Goal: Task Accomplishment & Management: Manage account settings

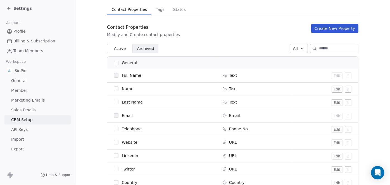
scroll to position [36, 0]
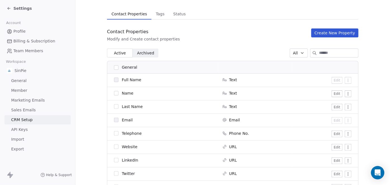
click at [115, 92] on button "button" at bounding box center [116, 93] width 4 height 4
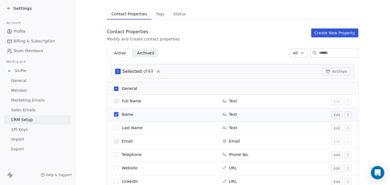
click at [114, 127] on button "button" at bounding box center [116, 128] width 4 height 4
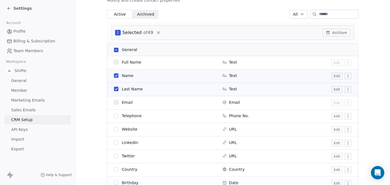
scroll to position [75, 0]
click at [115, 116] on button "button" at bounding box center [116, 115] width 4 height 4
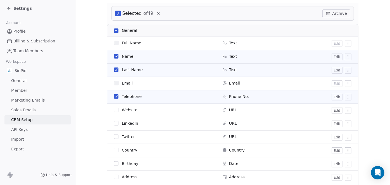
scroll to position [96, 0]
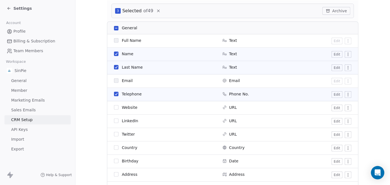
click at [114, 147] on button "button" at bounding box center [116, 147] width 4 height 4
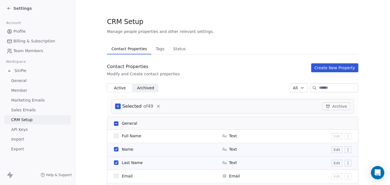
scroll to position [0, 0]
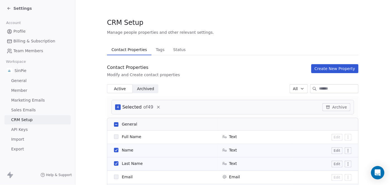
click at [206, 71] on div "Contact Properties Modify and Create contact properties Create New Property" at bounding box center [232, 70] width 251 height 13
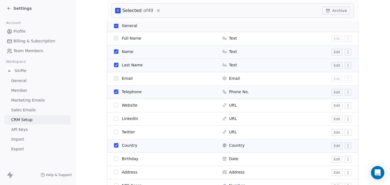
scroll to position [82, 0]
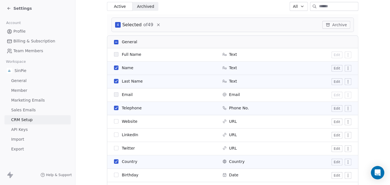
click at [226, 10] on div "Active Active Archived Archived All" at bounding box center [232, 6] width 251 height 9
click at [115, 42] on button "button" at bounding box center [116, 42] width 4 height 4
click at [114, 41] on button "button" at bounding box center [116, 42] width 4 height 4
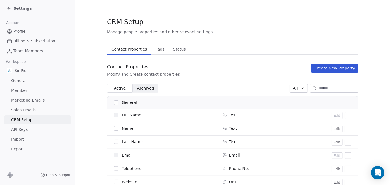
scroll to position [0, 0]
click at [143, 88] on span "Archived" at bounding box center [145, 89] width 17 height 6
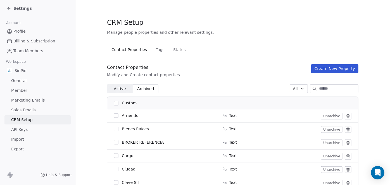
click at [155, 50] on span "Tags" at bounding box center [160, 50] width 13 height 8
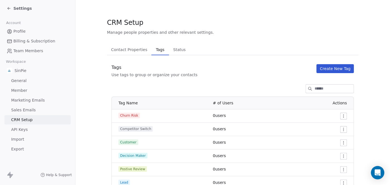
click at [176, 49] on span "Status" at bounding box center [179, 50] width 17 height 8
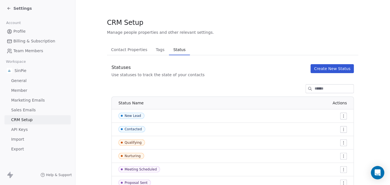
click at [119, 50] on span "Contact Properties" at bounding box center [129, 50] width 41 height 8
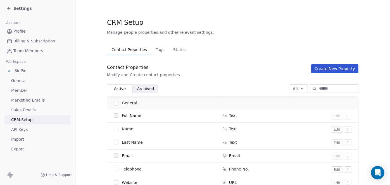
click at [146, 89] on span "Archived" at bounding box center [145, 89] width 17 height 6
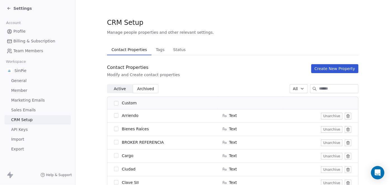
click at [116, 89] on span "Active" at bounding box center [120, 89] width 12 height 6
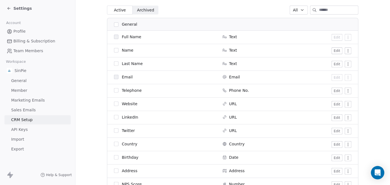
scroll to position [82, 0]
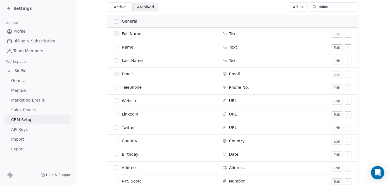
click at [114, 100] on button "button" at bounding box center [116, 101] width 4 height 4
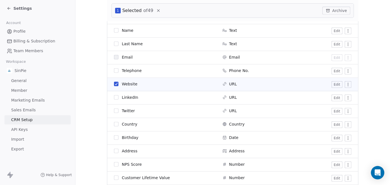
scroll to position [149, 0]
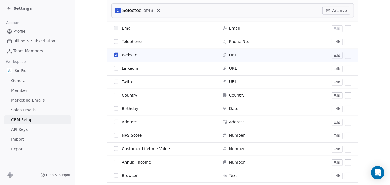
click at [114, 67] on button "button" at bounding box center [116, 68] width 4 height 4
click at [114, 82] on button "button" at bounding box center [116, 82] width 4 height 4
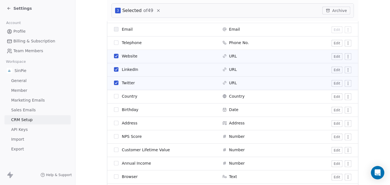
scroll to position [147, 0]
click at [114, 112] on button "button" at bounding box center [116, 110] width 4 height 4
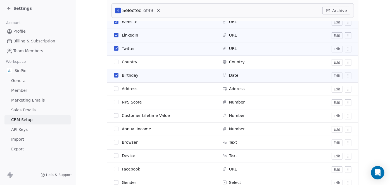
scroll to position [183, 0]
click at [115, 88] on button "button" at bounding box center [116, 88] width 4 height 4
click at [114, 102] on button "button" at bounding box center [116, 101] width 4 height 4
click at [114, 114] on button "button" at bounding box center [116, 115] width 4 height 4
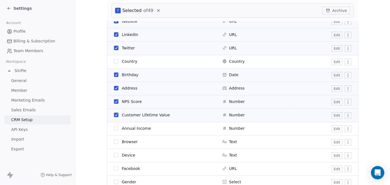
click at [114, 129] on button "button" at bounding box center [116, 128] width 4 height 4
click at [114, 142] on button "button" at bounding box center [116, 142] width 4 height 4
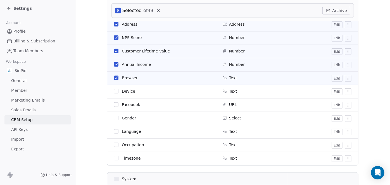
scroll to position [274, 0]
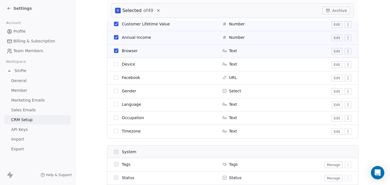
click at [114, 63] on button "button" at bounding box center [116, 64] width 4 height 4
click at [114, 77] on button "button" at bounding box center [116, 77] width 4 height 4
click at [114, 91] on button "button" at bounding box center [116, 91] width 4 height 4
click at [114, 105] on button "button" at bounding box center [116, 104] width 4 height 4
click at [114, 132] on button "button" at bounding box center [116, 131] width 4 height 4
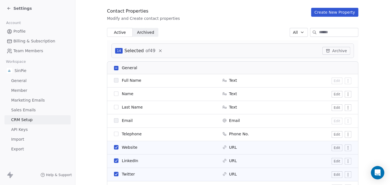
scroll to position [54, 0]
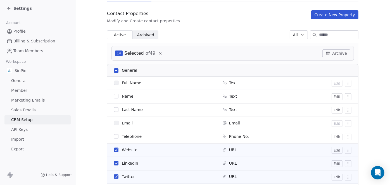
click at [331, 52] on button "Archive" at bounding box center [336, 53] width 28 height 8
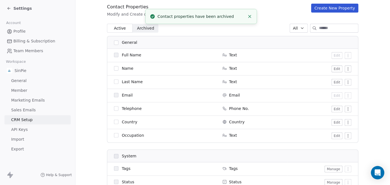
scroll to position [63, 0]
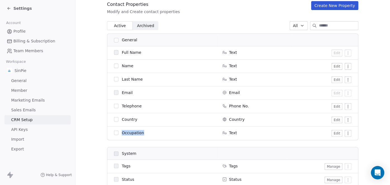
drag, startPoint x: 145, startPoint y: 133, endPoint x: 120, endPoint y: 133, distance: 25.4
click at [120, 133] on div "Occupation" at bounding box center [165, 133] width 102 height 6
copy span "Occupation"
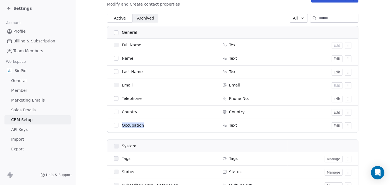
scroll to position [80, 0]
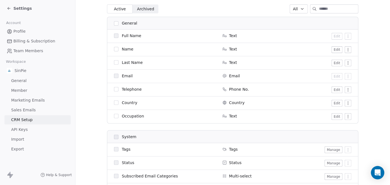
click at [164, 30] on td "Full Name" at bounding box center [163, 36] width 112 height 13
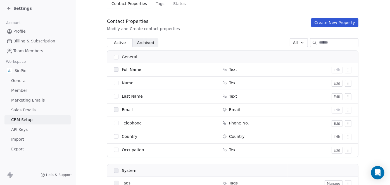
scroll to position [33, 0]
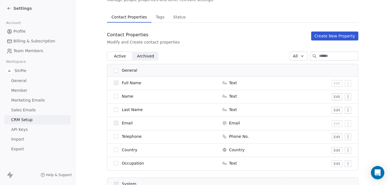
click at [147, 56] on span "Archived" at bounding box center [145, 56] width 17 height 6
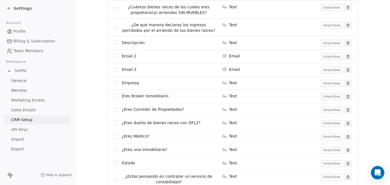
scroll to position [446, 0]
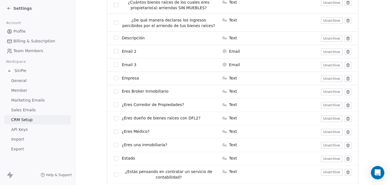
click at [114, 78] on button "button" at bounding box center [116, 78] width 4 height 4
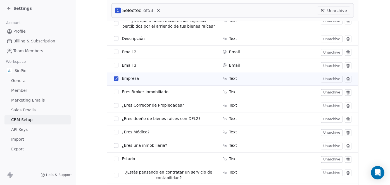
scroll to position [467, 0]
click at [334, 10] on button "Unarchive" at bounding box center [333, 11] width 33 height 8
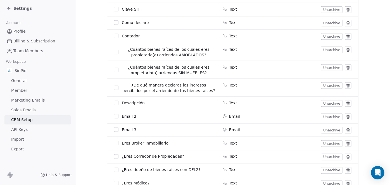
scroll to position [383, 0]
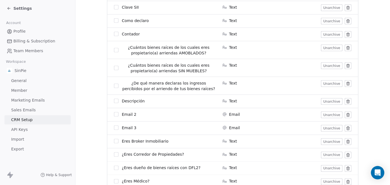
click at [114, 114] on button "button" at bounding box center [116, 114] width 4 height 4
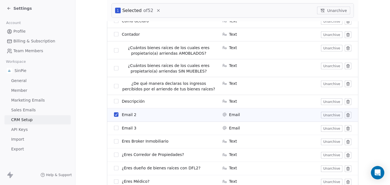
scroll to position [404, 0]
click at [334, 11] on button "Unarchive" at bounding box center [333, 11] width 33 height 8
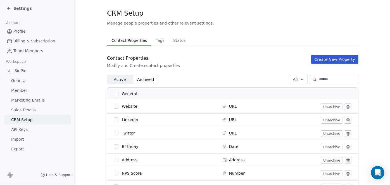
scroll to position [8, 0]
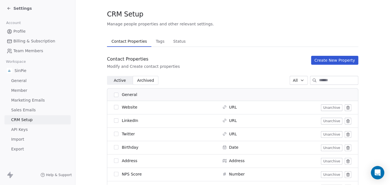
click at [116, 81] on span "Active" at bounding box center [120, 81] width 12 height 6
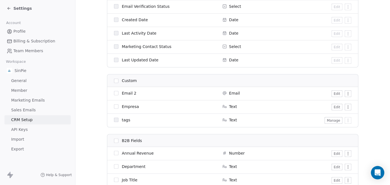
scroll to position [291, 0]
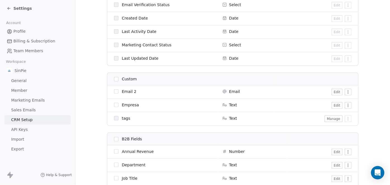
click at [336, 105] on button "Edit" at bounding box center [336, 105] width 11 height 7
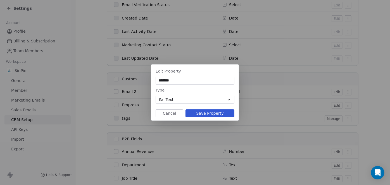
type input "*******"
click at [215, 113] on button "Save Property" at bounding box center [209, 113] width 49 height 8
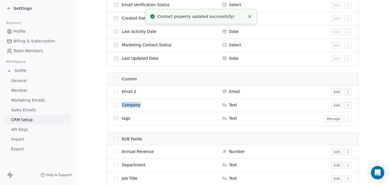
drag, startPoint x: 139, startPoint y: 104, endPoint x: 120, endPoint y: 104, distance: 19.3
click at [120, 104] on div "Company" at bounding box center [165, 105] width 102 height 6
copy span "Company"
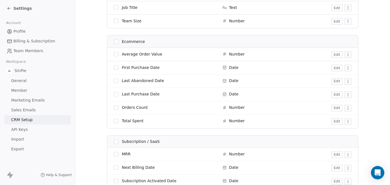
scroll to position [461, 0]
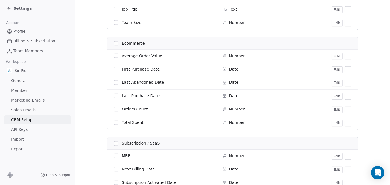
click at [114, 42] on button "button" at bounding box center [116, 43] width 4 height 4
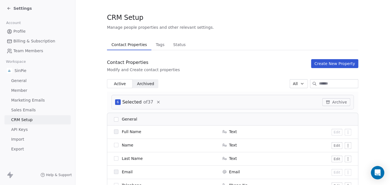
scroll to position [3, 0]
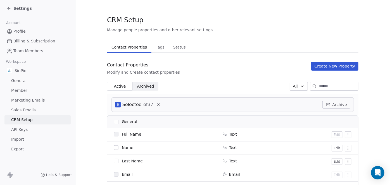
click at [142, 86] on span "Archived" at bounding box center [145, 86] width 17 height 6
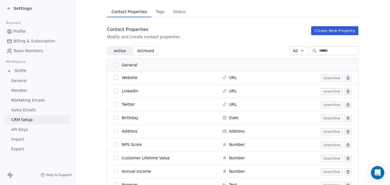
scroll to position [39, 0]
click at [118, 50] on span "Active" at bounding box center [120, 50] width 12 height 6
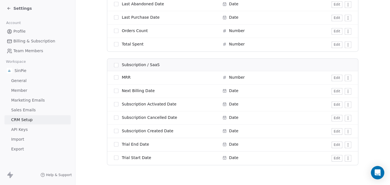
scroll to position [543, 0]
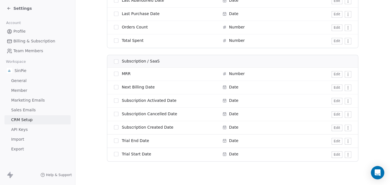
click at [114, 60] on button "button" at bounding box center [116, 61] width 4 height 4
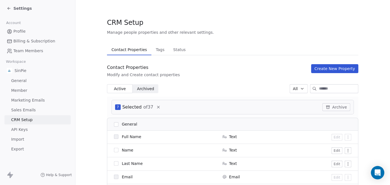
scroll to position [0, 0]
click at [334, 108] on button "Archive" at bounding box center [336, 107] width 28 height 8
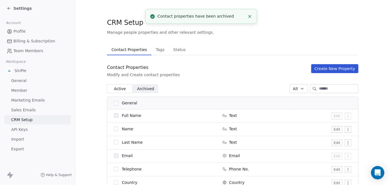
click at [249, 16] on line "Close toast" at bounding box center [249, 16] width 3 height 3
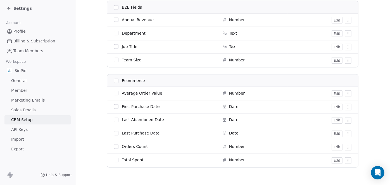
scroll to position [429, 0]
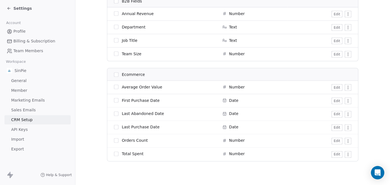
click at [114, 74] on button "button" at bounding box center [116, 75] width 4 height 4
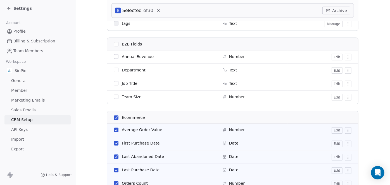
scroll to position [405, 0]
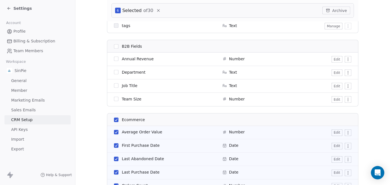
click at [114, 46] on button "button" at bounding box center [116, 46] width 4 height 4
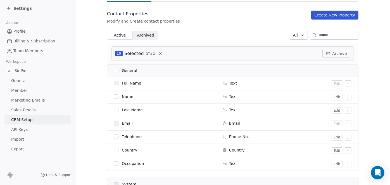
scroll to position [0, 0]
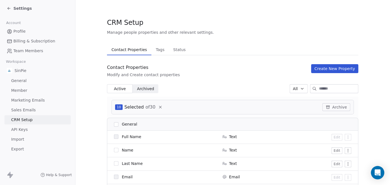
click at [335, 107] on button "Archive" at bounding box center [336, 107] width 28 height 8
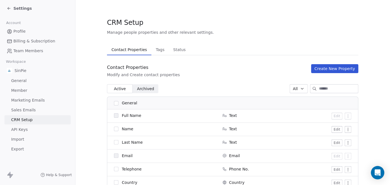
click at [148, 89] on span "Archived" at bounding box center [145, 89] width 17 height 6
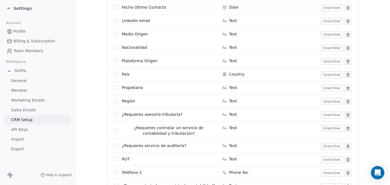
scroll to position [621, 0]
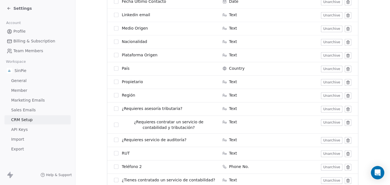
click at [346, 68] on icon at bounding box center [348, 69] width 4 height 4
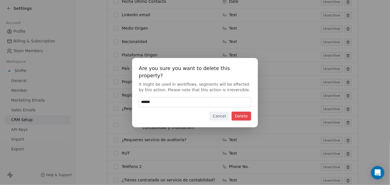
type input "******"
click at [242, 113] on button "Delete" at bounding box center [241, 116] width 20 height 9
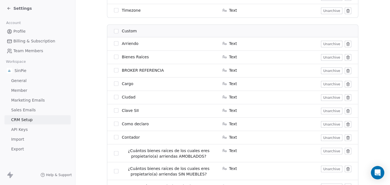
scroll to position [281, 0]
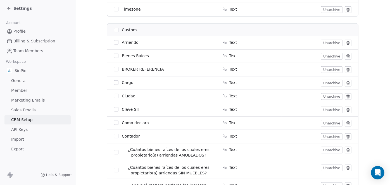
click at [114, 69] on button "button" at bounding box center [116, 69] width 4 height 4
click at [114, 83] on button "button" at bounding box center [116, 83] width 4 height 4
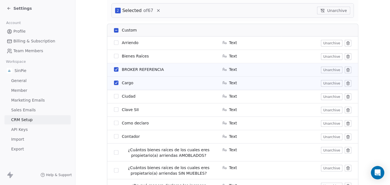
click at [114, 96] on button "button" at bounding box center [116, 96] width 4 height 4
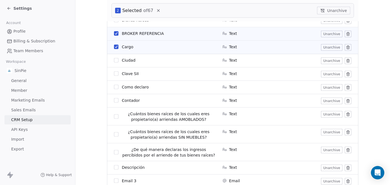
scroll to position [339, 0]
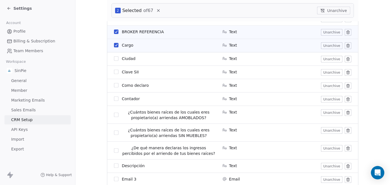
click at [114, 71] on button "button" at bounding box center [116, 72] width 4 height 4
click at [114, 84] on button "button" at bounding box center [116, 85] width 4 height 4
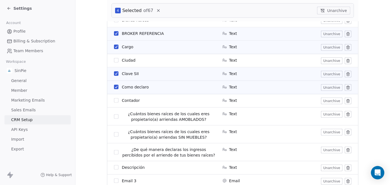
scroll to position [337, 0]
click at [114, 116] on button "button" at bounding box center [116, 117] width 4 height 4
click at [114, 135] on button "button" at bounding box center [116, 135] width 4 height 4
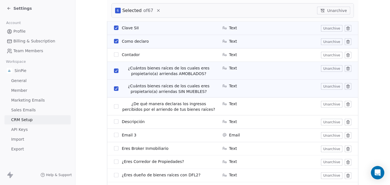
scroll to position [385, 0]
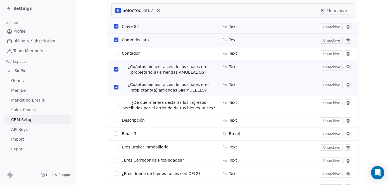
click at [114, 105] on button "button" at bounding box center [116, 105] width 4 height 4
click at [114, 120] on button "button" at bounding box center [116, 120] width 4 height 4
click at [114, 133] on button "button" at bounding box center [116, 133] width 4 height 4
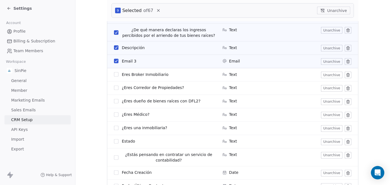
scroll to position [464, 0]
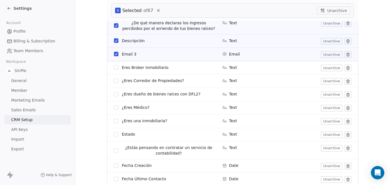
click at [115, 121] on button "button" at bounding box center [116, 121] width 4 height 4
click at [114, 134] on button "button" at bounding box center [116, 134] width 4 height 4
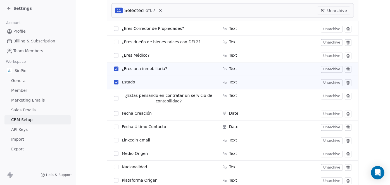
scroll to position [517, 0]
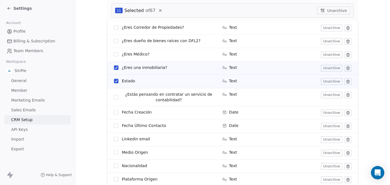
click at [114, 96] on button "button" at bounding box center [116, 97] width 4 height 4
click at [114, 112] on button "button" at bounding box center [116, 112] width 4 height 4
click at [114, 126] on button "button" at bounding box center [116, 126] width 4 height 4
click at [114, 139] on button "button" at bounding box center [116, 139] width 4 height 4
click at [114, 153] on button "button" at bounding box center [116, 152] width 4 height 4
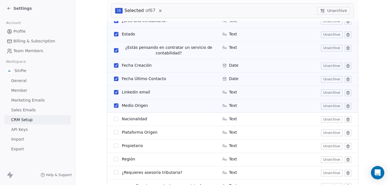
scroll to position [571, 0]
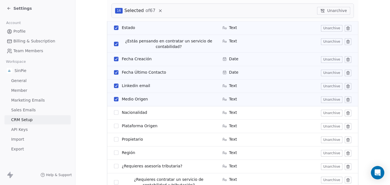
click at [114, 113] on button "button" at bounding box center [116, 112] width 4 height 4
click at [115, 125] on button "button" at bounding box center [116, 126] width 4 height 4
click at [114, 139] on button "button" at bounding box center [116, 139] width 4 height 4
click at [114, 152] on button "button" at bounding box center [116, 152] width 4 height 4
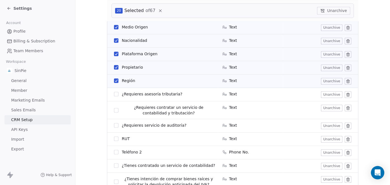
scroll to position [644, 0]
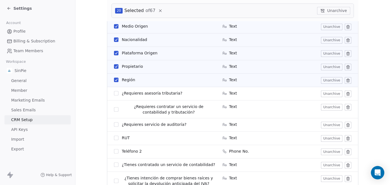
click at [114, 93] on button "button" at bounding box center [116, 93] width 4 height 4
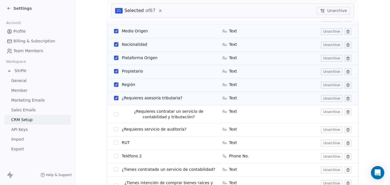
scroll to position [637, 0]
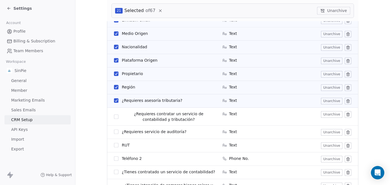
click at [115, 116] on button "button" at bounding box center [116, 116] width 4 height 4
click at [115, 130] on button "button" at bounding box center [116, 132] width 4 height 4
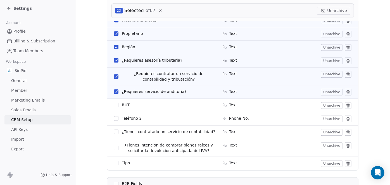
scroll to position [678, 0]
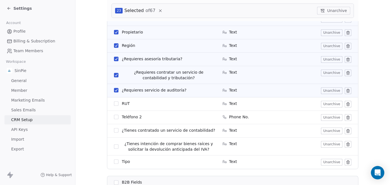
click at [114, 117] on button "button" at bounding box center [116, 117] width 4 height 4
click at [115, 116] on button "button" at bounding box center [116, 117] width 4 height 4
click at [114, 130] on button "button" at bounding box center [116, 130] width 4 height 4
click at [114, 145] on button "button" at bounding box center [116, 146] width 4 height 4
click at [114, 161] on button "button" at bounding box center [116, 161] width 4 height 4
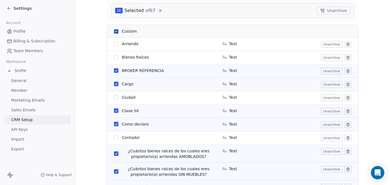
scroll to position [269, 0]
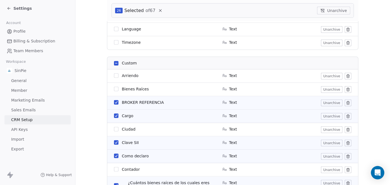
click at [346, 104] on icon at bounding box center [348, 103] width 4 height 4
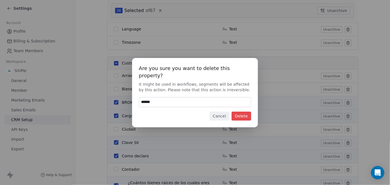
type input "******"
click at [238, 112] on button "Delete" at bounding box center [241, 116] width 20 height 9
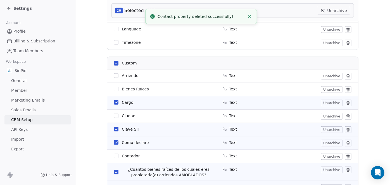
click at [346, 103] on icon at bounding box center [348, 103] width 4 height 4
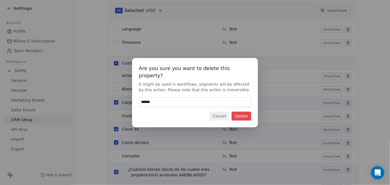
drag, startPoint x: 156, startPoint y: 98, endPoint x: 142, endPoint y: 99, distance: 14.3
click at [142, 99] on input "******" at bounding box center [195, 101] width 112 height 9
type input "******"
click at [243, 112] on button "Delete" at bounding box center [241, 116] width 20 height 9
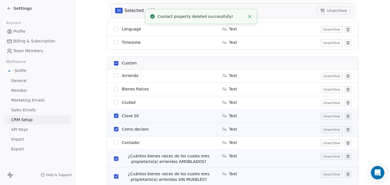
click at [346, 116] on icon at bounding box center [348, 116] width 4 height 4
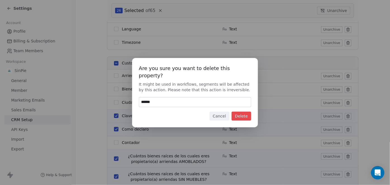
type input "******"
click at [239, 112] on button "Delete" at bounding box center [241, 116] width 20 height 9
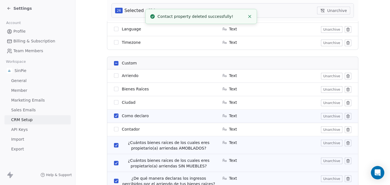
click at [346, 116] on icon at bounding box center [348, 116] width 4 height 4
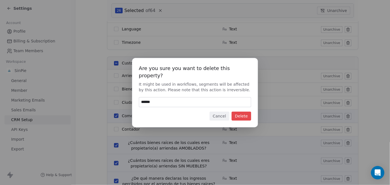
type input "******"
click at [242, 112] on button "Delete" at bounding box center [241, 116] width 20 height 9
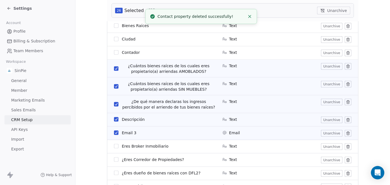
scroll to position [332, 0]
click at [347, 66] on icon at bounding box center [347, 66] width 0 height 1
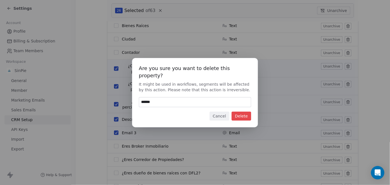
type input "******"
click at [244, 113] on button "Delete" at bounding box center [241, 116] width 20 height 9
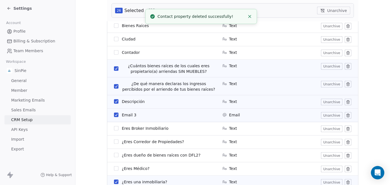
click at [346, 66] on icon at bounding box center [347, 66] width 3 height 0
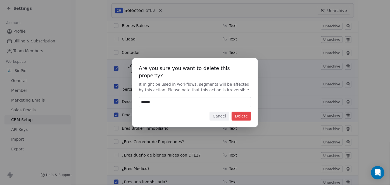
type input "******"
click at [240, 112] on button "Delete" at bounding box center [241, 116] width 20 height 9
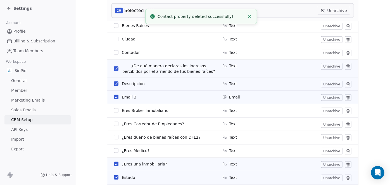
click at [347, 66] on icon at bounding box center [347, 66] width 0 height 1
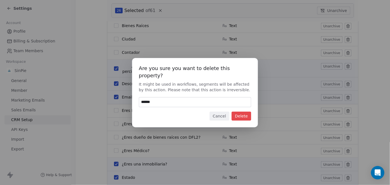
type input "******"
click at [239, 112] on button "Delete" at bounding box center [241, 116] width 20 height 9
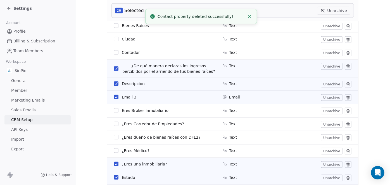
scroll to position [336, 0]
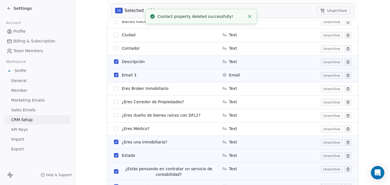
click at [346, 63] on icon at bounding box center [348, 62] width 4 height 4
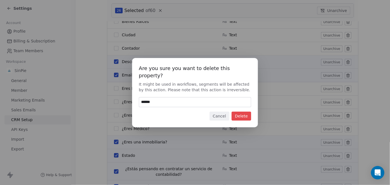
type input "******"
click at [241, 112] on button "Delete" at bounding box center [241, 116] width 20 height 9
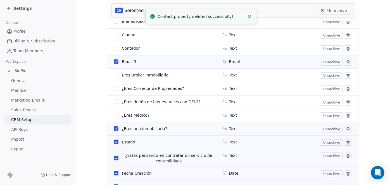
click at [346, 62] on icon at bounding box center [348, 62] width 4 height 4
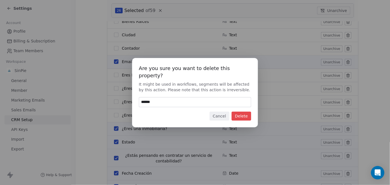
type input "******"
click at [242, 112] on button "Delete" at bounding box center [241, 116] width 20 height 9
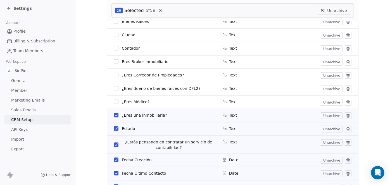
click at [348, 89] on icon at bounding box center [348, 89] width 0 height 1
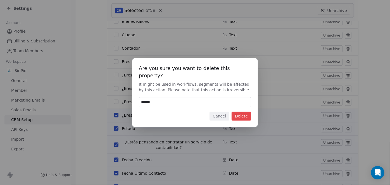
type input "******"
click at [245, 112] on button "Delete" at bounding box center [241, 116] width 20 height 9
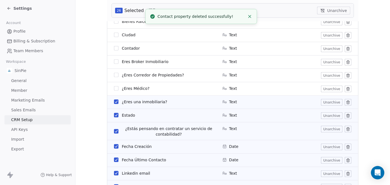
click at [346, 102] on icon at bounding box center [347, 102] width 3 height 0
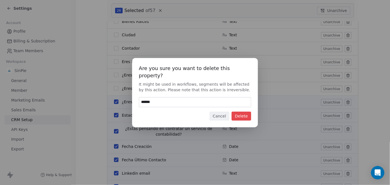
type input "******"
click at [241, 112] on button "Delete" at bounding box center [241, 116] width 20 height 9
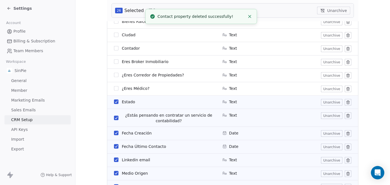
click at [346, 102] on icon at bounding box center [348, 102] width 4 height 4
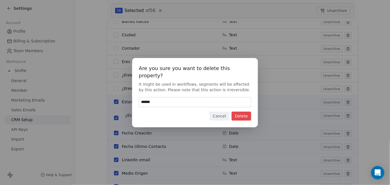
type input "******"
click at [241, 112] on button "Delete" at bounding box center [241, 116] width 20 height 9
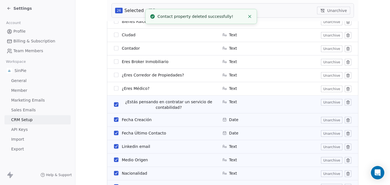
click at [348, 102] on icon at bounding box center [348, 102] width 0 height 1
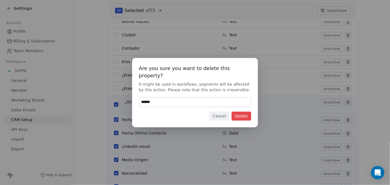
type input "******"
click at [240, 112] on button "Delete" at bounding box center [241, 116] width 20 height 9
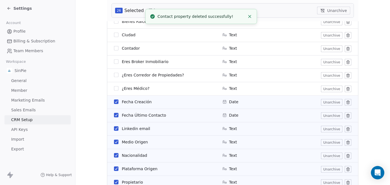
click at [347, 102] on icon at bounding box center [347, 103] width 3 height 3
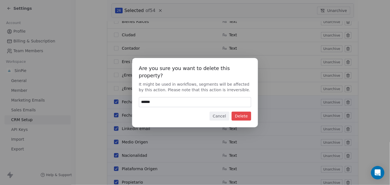
type input "******"
click at [242, 112] on button "Delete" at bounding box center [241, 116] width 20 height 9
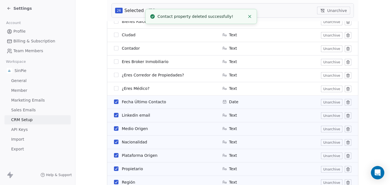
click at [346, 102] on icon at bounding box center [348, 102] width 4 height 4
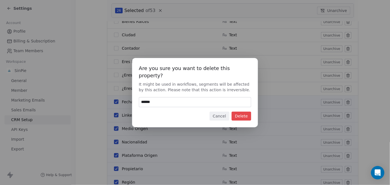
type input "******"
click at [243, 112] on button "Delete" at bounding box center [241, 116] width 20 height 9
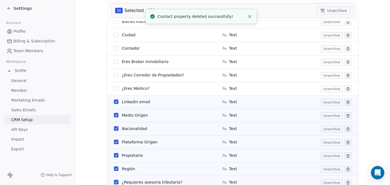
click at [347, 102] on icon at bounding box center [347, 102] width 0 height 1
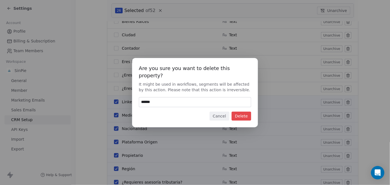
type input "******"
click at [243, 112] on button "Delete" at bounding box center [241, 116] width 20 height 9
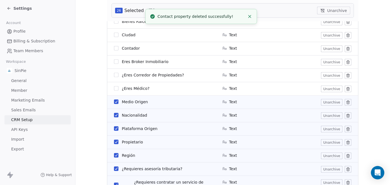
click at [346, 102] on icon at bounding box center [348, 102] width 4 height 4
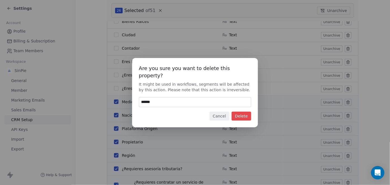
type input "******"
click at [241, 112] on button "Delete" at bounding box center [241, 116] width 20 height 9
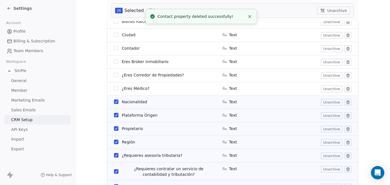
click at [346, 102] on icon at bounding box center [348, 102] width 4 height 4
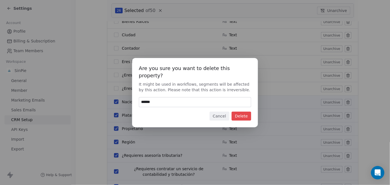
type input "******"
click at [241, 112] on button "Delete" at bounding box center [241, 116] width 20 height 9
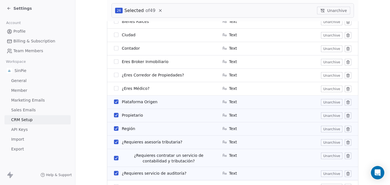
click at [346, 102] on icon at bounding box center [348, 102] width 4 height 4
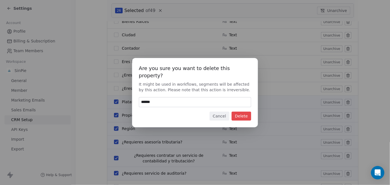
type input "******"
click at [239, 112] on button "Delete" at bounding box center [241, 116] width 20 height 9
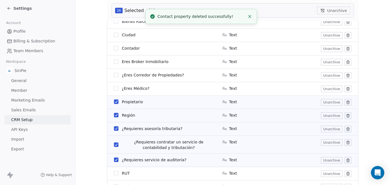
click at [346, 102] on icon at bounding box center [348, 102] width 4 height 4
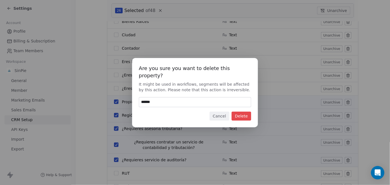
type input "******"
click at [243, 112] on button "Delete" at bounding box center [241, 116] width 20 height 9
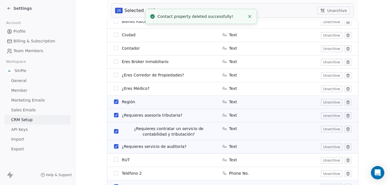
click at [346, 101] on icon at bounding box center [348, 102] width 4 height 4
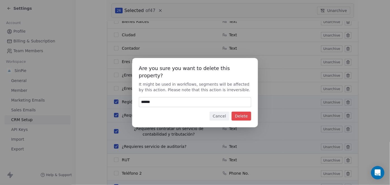
type input "******"
click at [241, 112] on button "Delete" at bounding box center [241, 116] width 20 height 9
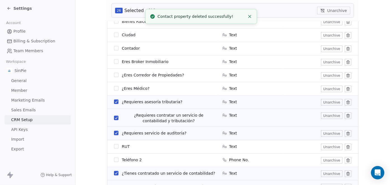
click at [346, 102] on icon at bounding box center [348, 102] width 4 height 4
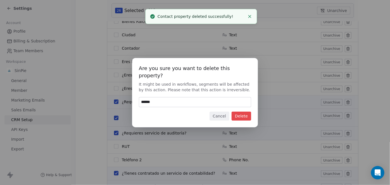
type input "******"
click at [238, 112] on button "Delete" at bounding box center [241, 116] width 20 height 9
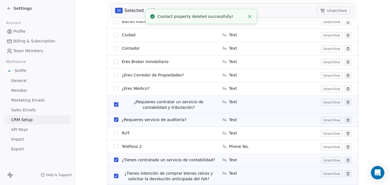
click at [348, 103] on icon at bounding box center [348, 102] width 0 height 1
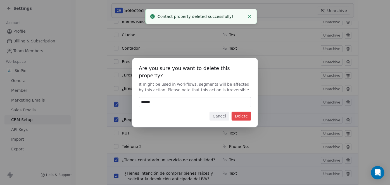
type input "******"
click at [243, 112] on button "Delete" at bounding box center [241, 116] width 20 height 9
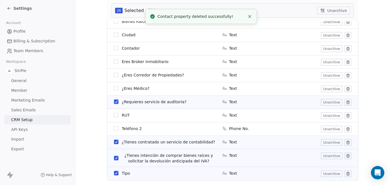
click at [347, 103] on icon at bounding box center [347, 102] width 0 height 1
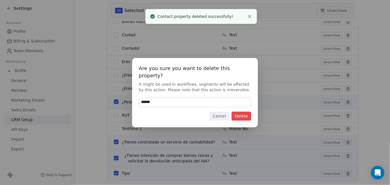
type input "******"
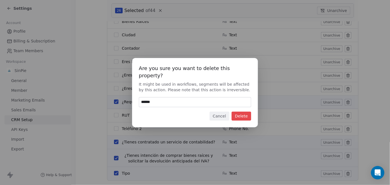
click at [245, 112] on button "Delete" at bounding box center [241, 116] width 20 height 9
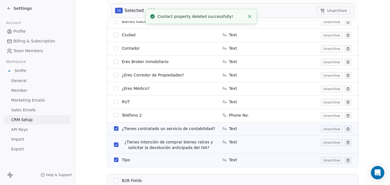
click at [346, 128] on icon at bounding box center [348, 129] width 4 height 4
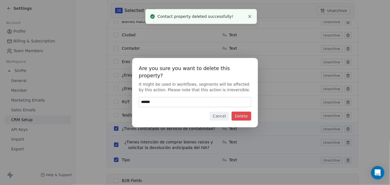
type input "******"
click at [240, 112] on button "Delete" at bounding box center [241, 116] width 20 height 9
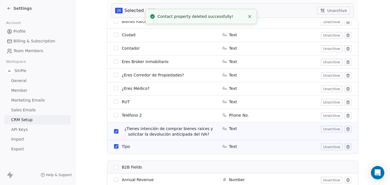
click at [346, 129] on icon at bounding box center [348, 129] width 4 height 4
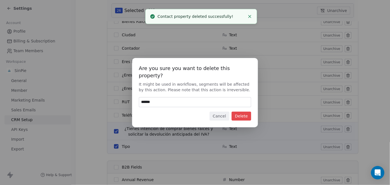
type input "******"
click at [240, 113] on button "Delete" at bounding box center [241, 116] width 20 height 9
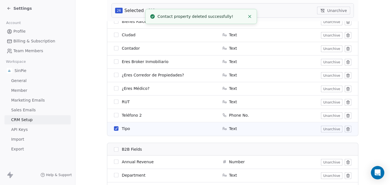
click at [348, 129] on icon at bounding box center [348, 129] width 0 height 1
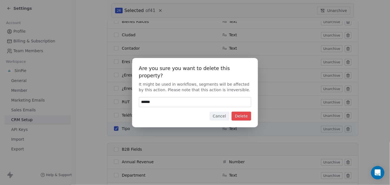
type input "******"
click at [241, 113] on button "Delete" at bounding box center [241, 116] width 20 height 9
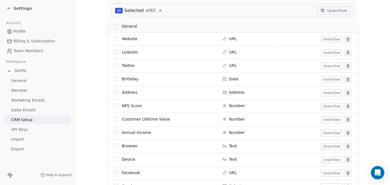
scroll to position [0, 0]
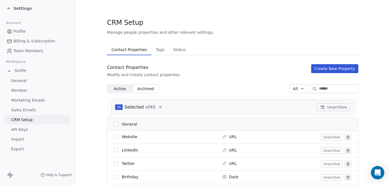
click at [115, 88] on span "Active" at bounding box center [120, 89] width 12 height 6
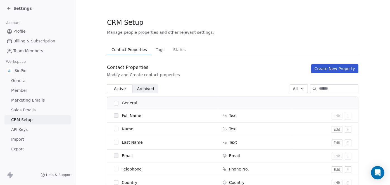
click at [119, 89] on span "Active" at bounding box center [120, 89] width 12 height 6
click at [148, 90] on span "Archived" at bounding box center [145, 89] width 17 height 6
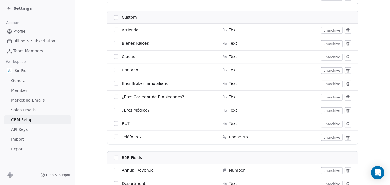
scroll to position [298, 0]
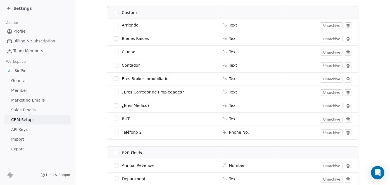
click at [114, 132] on button "button" at bounding box center [116, 132] width 4 height 4
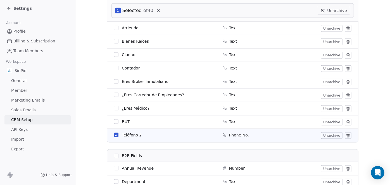
scroll to position [319, 0]
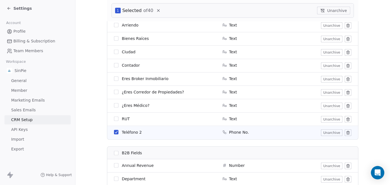
click at [327, 133] on button "Unarchive" at bounding box center [331, 133] width 21 height 7
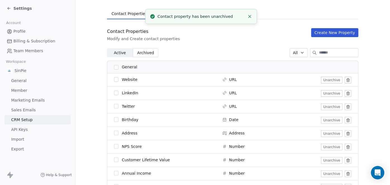
scroll to position [0, 0]
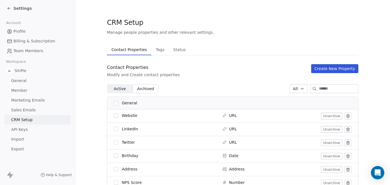
click at [119, 89] on span "Active" at bounding box center [120, 89] width 12 height 6
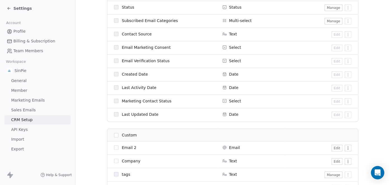
scroll to position [269, 0]
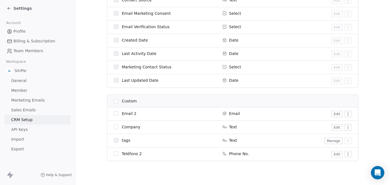
click at [337, 154] on button "Edit" at bounding box center [336, 154] width 11 height 7
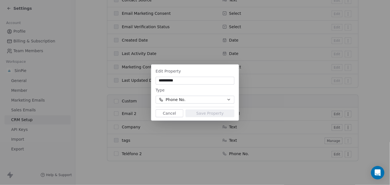
click at [172, 80] on input "**********" at bounding box center [195, 81] width 76 height 6
type input "**********"
click at [203, 113] on button "Save Property" at bounding box center [209, 113] width 49 height 8
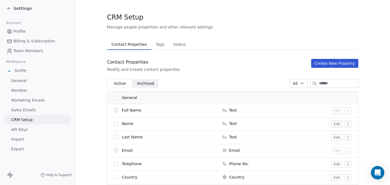
scroll to position [0, 0]
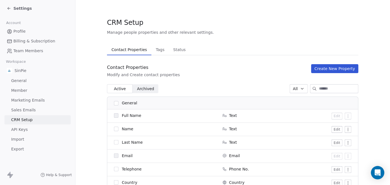
click at [146, 89] on span "Archived" at bounding box center [145, 89] width 17 height 6
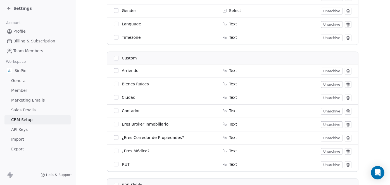
scroll to position [269, 0]
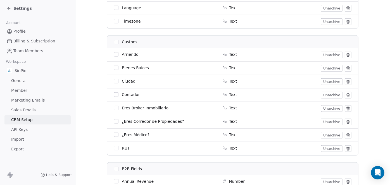
click at [330, 82] on button "Unarchive" at bounding box center [331, 81] width 21 height 7
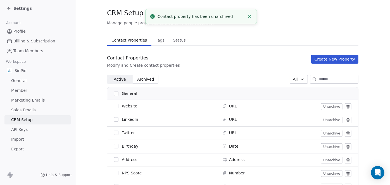
scroll to position [0, 0]
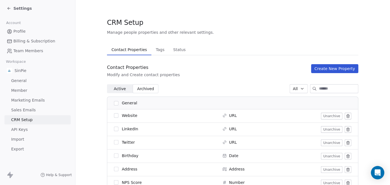
click at [116, 89] on span "Active" at bounding box center [120, 89] width 12 height 6
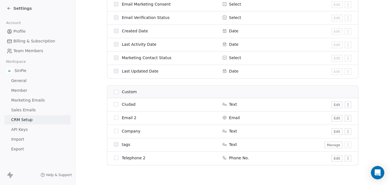
scroll to position [283, 0]
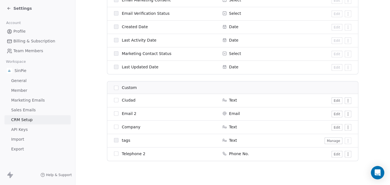
click at [336, 100] on button "Edit" at bounding box center [336, 100] width 11 height 7
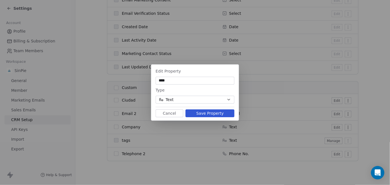
type input "****"
click at [211, 112] on button "Save Property" at bounding box center [209, 113] width 49 height 8
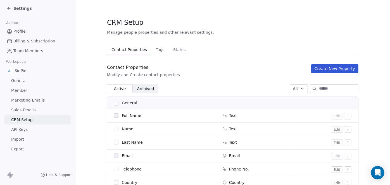
scroll to position [0, 0]
click at [146, 89] on span "Archived" at bounding box center [145, 89] width 17 height 6
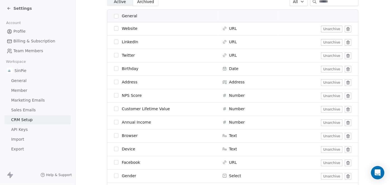
scroll to position [84, 0]
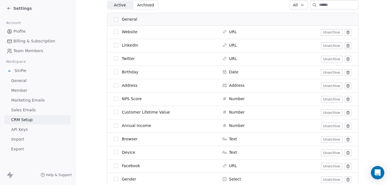
click at [114, 32] on button "button" at bounding box center [116, 32] width 4 height 4
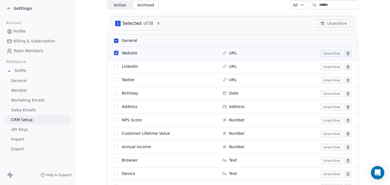
click at [328, 54] on button "Unarchive" at bounding box center [331, 53] width 21 height 7
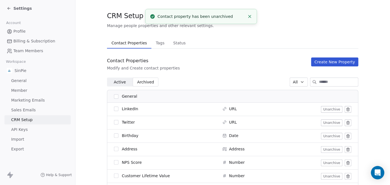
scroll to position [0, 0]
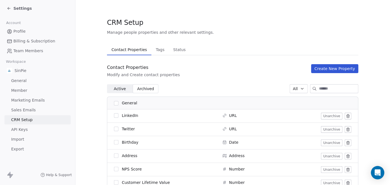
click at [116, 89] on span "Active" at bounding box center [120, 89] width 12 height 6
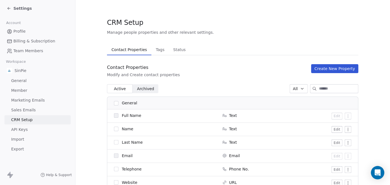
click at [143, 89] on span "Archived" at bounding box center [145, 89] width 17 height 6
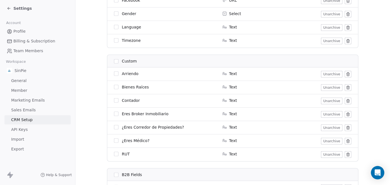
scroll to position [239, 0]
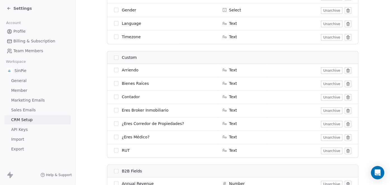
click at [114, 97] on button "button" at bounding box center [116, 97] width 4 height 4
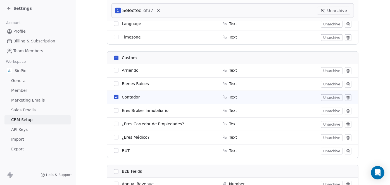
scroll to position [260, 0]
click at [114, 151] on button "button" at bounding box center [116, 150] width 4 height 4
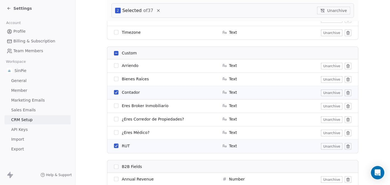
scroll to position [265, 0]
click at [114, 105] on button "button" at bounding box center [116, 105] width 4 height 4
click at [114, 120] on button "button" at bounding box center [116, 119] width 4 height 4
click at [114, 132] on button "button" at bounding box center [116, 132] width 4 height 4
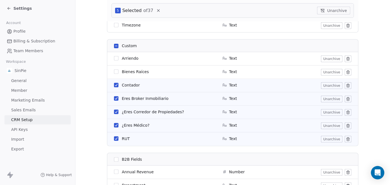
scroll to position [279, 0]
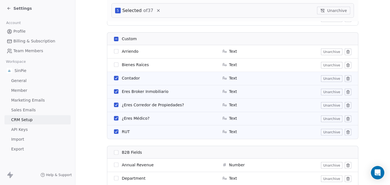
click at [338, 11] on button "Unarchive" at bounding box center [333, 11] width 33 height 8
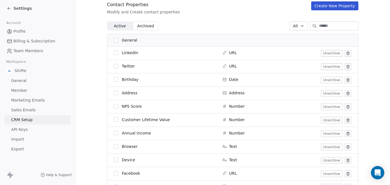
scroll to position [62, 0]
click at [118, 27] on span "Active" at bounding box center [120, 27] width 12 height 6
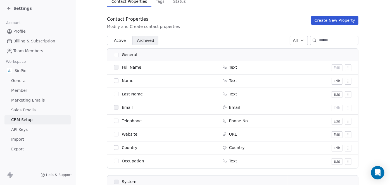
scroll to position [57, 0]
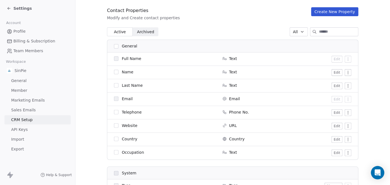
click at [301, 32] on icon "button" at bounding box center [302, 31] width 2 height 1
click at [296, 54] on span "General" at bounding box center [294, 53] width 15 height 6
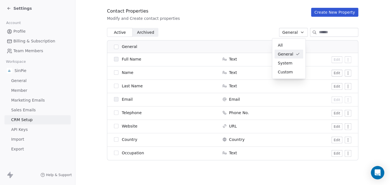
scroll to position [56, 0]
click at [301, 33] on icon "button" at bounding box center [302, 32] width 2 height 1
click at [287, 45] on div "All" at bounding box center [289, 45] width 22 height 6
click at [248, 35] on div "Active Active Archived Archived All" at bounding box center [232, 32] width 251 height 9
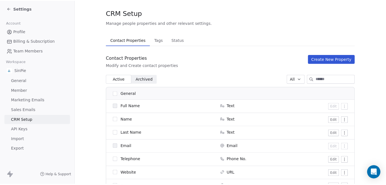
scroll to position [0, 0]
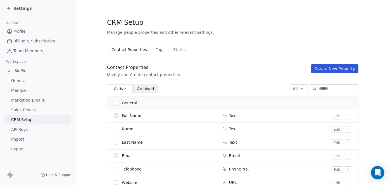
click at [18, 139] on span "Import" at bounding box center [17, 139] width 13 height 6
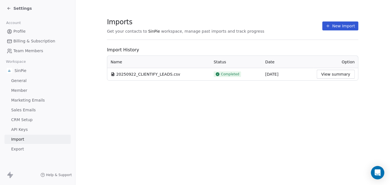
click at [334, 25] on button "New Import" at bounding box center [340, 25] width 36 height 9
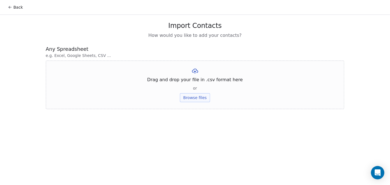
click at [196, 99] on button "Browse files" at bounding box center [195, 97] width 30 height 9
click at [194, 96] on button "Browse files" at bounding box center [195, 97] width 30 height 9
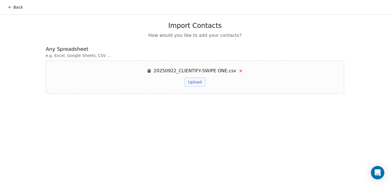
click at [194, 83] on button "Upload" at bounding box center [194, 82] width 20 height 9
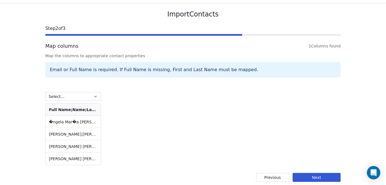
scroll to position [15, 0]
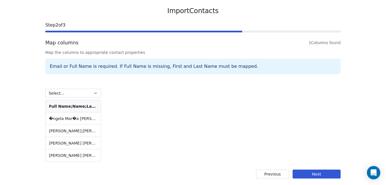
click at [317, 175] on button "Next" at bounding box center [317, 174] width 48 height 9
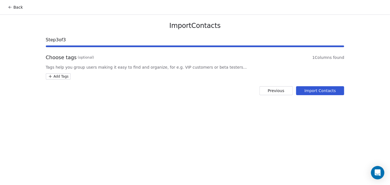
click at [272, 92] on button "Previous" at bounding box center [275, 90] width 33 height 9
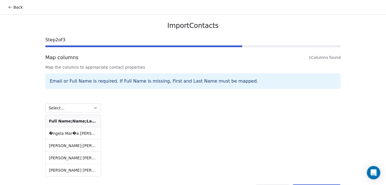
click at [94, 107] on icon "button" at bounding box center [95, 108] width 4 height 4
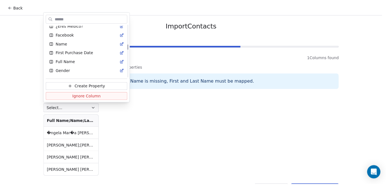
scroll to position [221, 0]
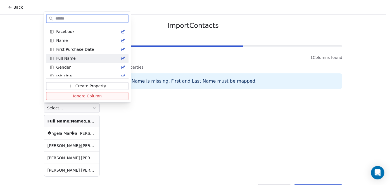
click at [69, 57] on span "Full Name" at bounding box center [66, 59] width 20 height 6
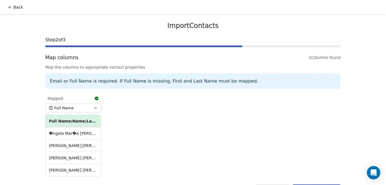
click at [80, 123] on th "Full Name;Name;Last Name;Company;Occupation;Email;Email 2;Telephone;Telephone 2…" at bounding box center [72, 121] width 55 height 12
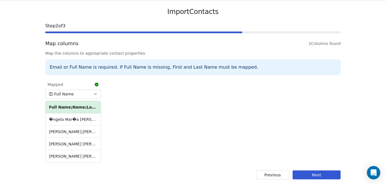
scroll to position [15, 0]
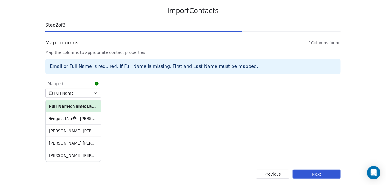
click at [276, 174] on button "Previous" at bounding box center [272, 174] width 33 height 9
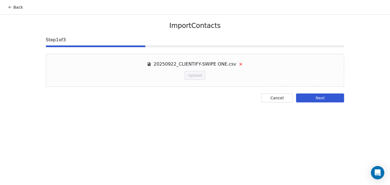
click at [239, 64] on icon at bounding box center [240, 64] width 2 height 2
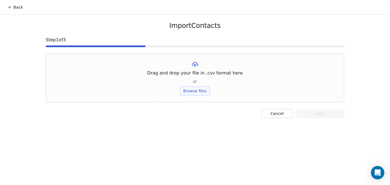
click at [13, 7] on button "Back" at bounding box center [15, 7] width 22 height 10
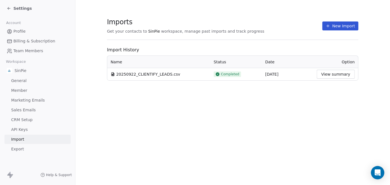
click at [333, 27] on button "New Import" at bounding box center [340, 25] width 36 height 9
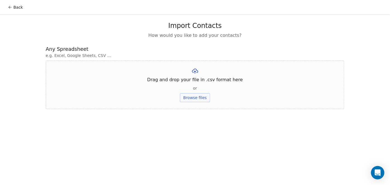
click at [194, 98] on button "Browse files" at bounding box center [195, 97] width 30 height 9
click at [201, 99] on button "Browse files" at bounding box center [195, 97] width 30 height 9
drag, startPoint x: 68, startPoint y: 55, endPoint x: 72, endPoint y: 55, distance: 4.5
click at [68, 55] on span "e.g. Excel, Google Sheets, CSV ..." at bounding box center [195, 56] width 298 height 6
click at [103, 54] on span "e.g. Excel, Google Sheets, CSV ..." at bounding box center [195, 56] width 298 height 6
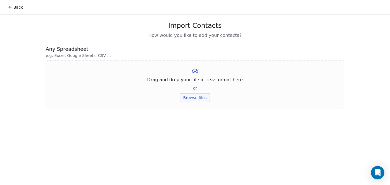
click at [199, 97] on button "Browse files" at bounding box center [195, 97] width 30 height 9
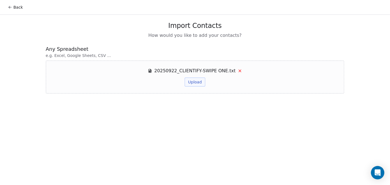
click at [198, 81] on button "Upload" at bounding box center [194, 82] width 20 height 9
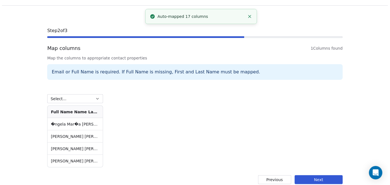
scroll to position [15, 0]
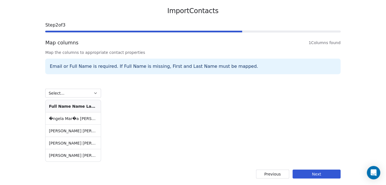
click at [93, 93] on icon "button" at bounding box center [95, 93] width 4 height 4
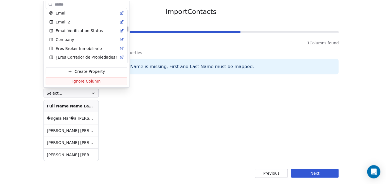
scroll to position [162, 0]
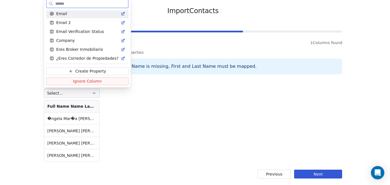
click at [121, 14] on icon "Suggestions" at bounding box center [123, 13] width 4 height 4
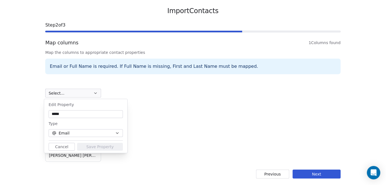
click at [101, 104] on div "Edit Property" at bounding box center [86, 104] width 74 height 7
click at [313, 176] on button "Next" at bounding box center [317, 174] width 48 height 9
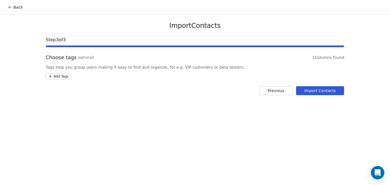
click at [11, 7] on icon at bounding box center [10, 7] width 3 height 0
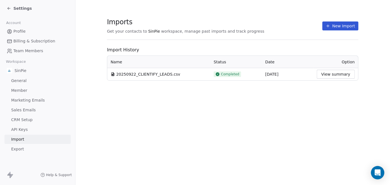
click at [24, 140] on link "Import" at bounding box center [37, 139] width 66 height 9
click at [346, 25] on button "New Import" at bounding box center [340, 25] width 36 height 9
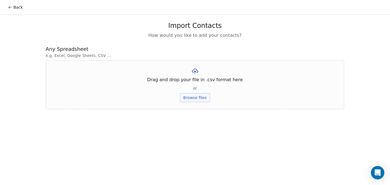
click at [196, 99] on button "Browse files" at bounding box center [195, 97] width 30 height 9
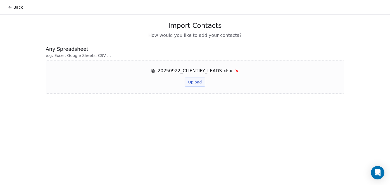
click at [196, 84] on button "Upload" at bounding box center [194, 82] width 20 height 9
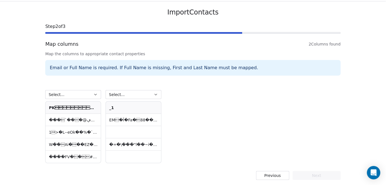
scroll to position [15, 0]
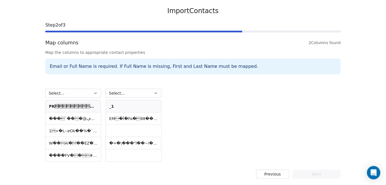
click at [93, 94] on icon "button" at bounding box center [95, 93] width 4 height 4
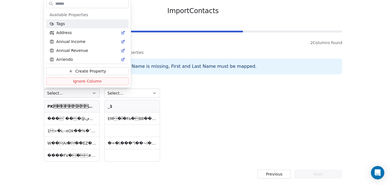
click at [93, 94] on html "Back Import Contacts Step 2 of 3 Map columns 2 Columns found Map the columns to…" at bounding box center [195, 85] width 390 height 200
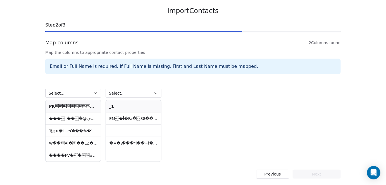
click at [267, 171] on button "Previous" at bounding box center [272, 174] width 33 height 9
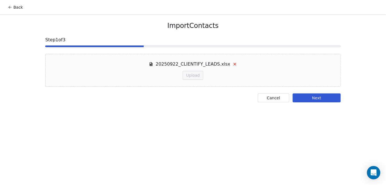
scroll to position [0, 0]
click at [234, 64] on icon at bounding box center [236, 64] width 4 height 4
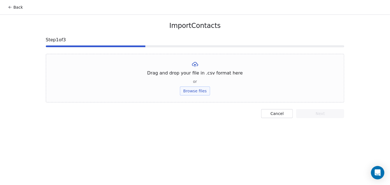
click at [202, 92] on button "Browse files" at bounding box center [195, 91] width 30 height 9
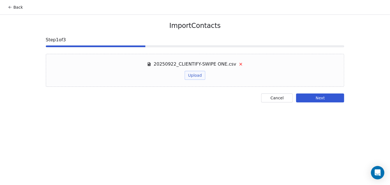
click at [204, 73] on button "Upload" at bounding box center [194, 75] width 20 height 9
click at [315, 98] on button "Next" at bounding box center [320, 98] width 48 height 9
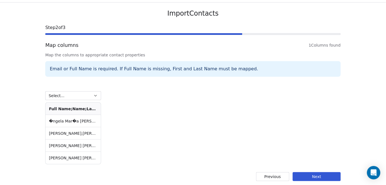
scroll to position [15, 0]
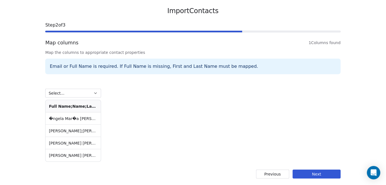
click at [325, 174] on button "Next" at bounding box center [317, 174] width 48 height 9
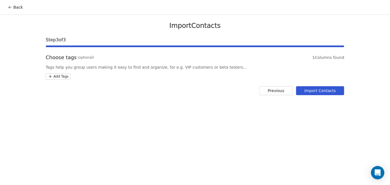
click at [322, 91] on button "Import Contacts" at bounding box center [320, 90] width 48 height 9
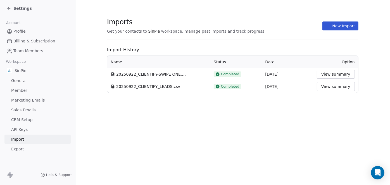
click at [335, 74] on button "View summary" at bounding box center [336, 74] width 38 height 9
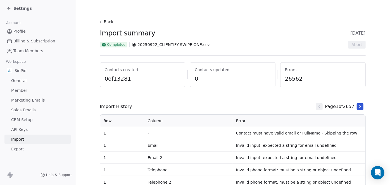
click at [23, 81] on span "General" at bounding box center [18, 81] width 15 height 6
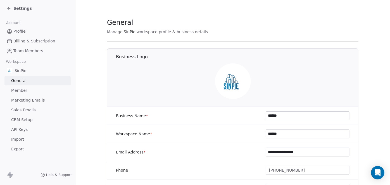
click at [22, 71] on span "SinPie" at bounding box center [21, 71] width 12 height 6
click at [25, 120] on span "CRM Setup" at bounding box center [21, 120] width 21 height 6
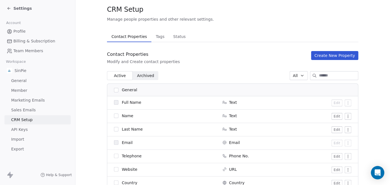
scroll to position [14, 0]
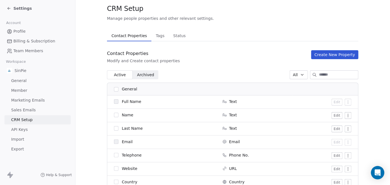
click at [17, 81] on span "General" at bounding box center [18, 81] width 15 height 6
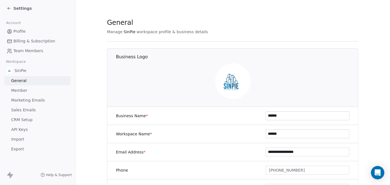
click at [8, 9] on icon at bounding box center [9, 8] width 4 height 4
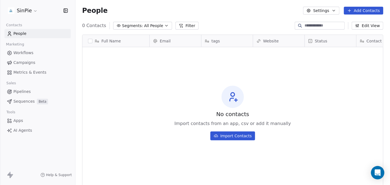
scroll to position [159, 310]
click at [164, 25] on icon "button" at bounding box center [166, 25] width 4 height 4
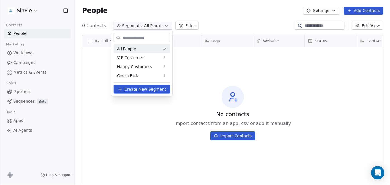
click at [162, 27] on html "SinPie Contacts People Marketing Workflows Campaigns Metrics & Events Sales Pip…" at bounding box center [195, 92] width 390 height 185
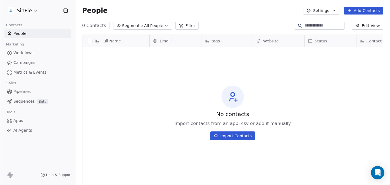
click at [236, 136] on button "Import Contacts" at bounding box center [232, 135] width 45 height 9
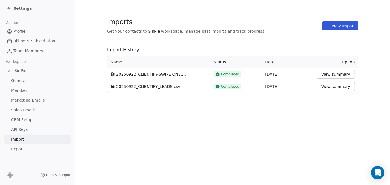
click at [19, 119] on span "CRM Setup" at bounding box center [21, 120] width 21 height 6
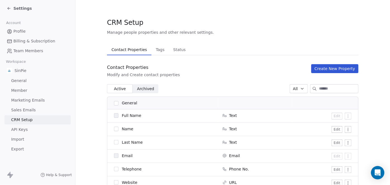
click at [156, 51] on span "Tags" at bounding box center [160, 50] width 13 height 8
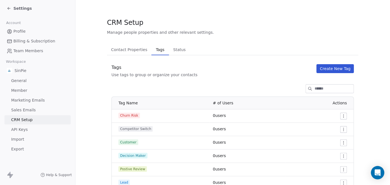
click at [174, 50] on span "Status" at bounding box center [179, 50] width 17 height 8
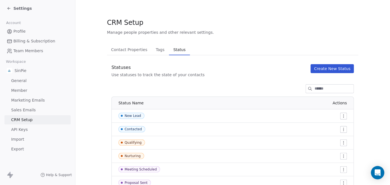
click at [133, 49] on span "Contact Properties" at bounding box center [129, 50] width 41 height 8
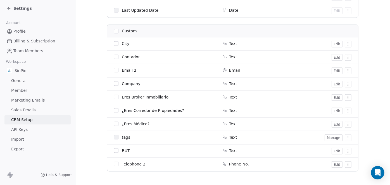
scroll to position [363, 0]
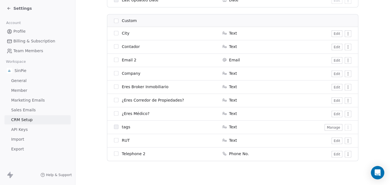
click at [34, 100] on span "Marketing Emails" at bounding box center [27, 100] width 33 height 6
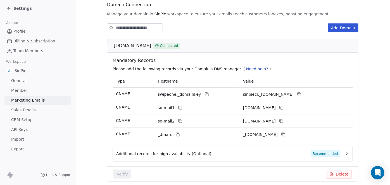
click at [19, 30] on span "Profile" at bounding box center [19, 31] width 12 height 6
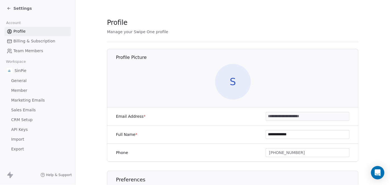
click at [23, 109] on span "Sales Emails" at bounding box center [23, 110] width 25 height 6
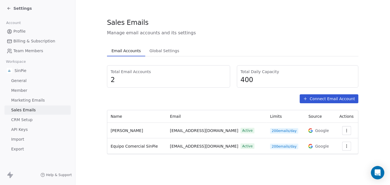
click at [19, 120] on span "CRM Setup" at bounding box center [21, 120] width 21 height 6
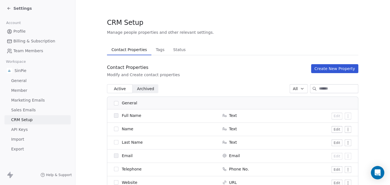
click at [332, 68] on button "Create New Property" at bounding box center [334, 68] width 47 height 9
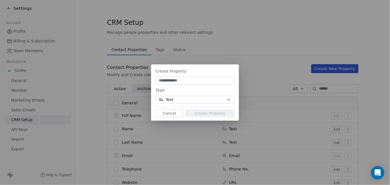
click at [172, 113] on button "Cancel" at bounding box center [169, 113] width 28 height 8
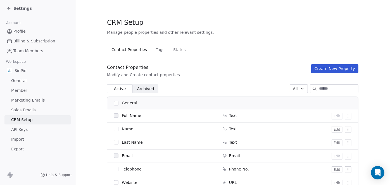
click at [18, 81] on span "General" at bounding box center [18, 81] width 15 height 6
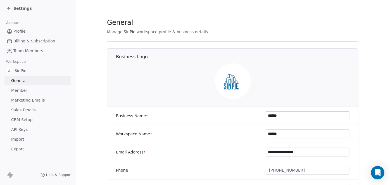
click at [9, 8] on icon at bounding box center [9, 8] width 4 height 4
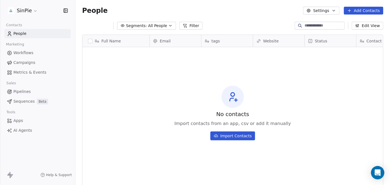
scroll to position [159, 310]
click at [243, 136] on button "Import Contacts" at bounding box center [232, 135] width 45 height 9
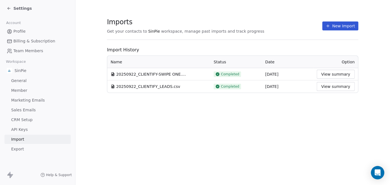
click at [348, 26] on button "New Import" at bounding box center [340, 25] width 36 height 9
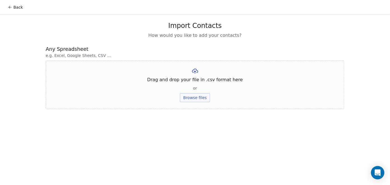
click at [9, 5] on icon at bounding box center [10, 7] width 4 height 4
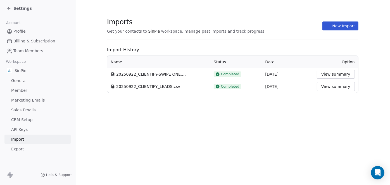
click at [333, 74] on button "View summary" at bounding box center [336, 74] width 38 height 9
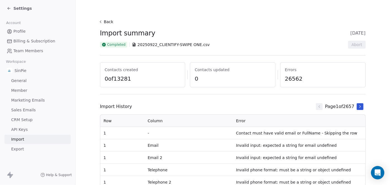
click at [30, 120] on span "CRM Setup" at bounding box center [21, 120] width 21 height 6
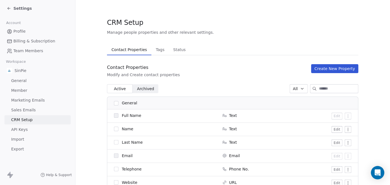
click at [114, 102] on button "button" at bounding box center [116, 103] width 4 height 4
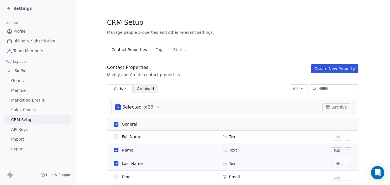
click at [157, 107] on icon at bounding box center [158, 107] width 2 height 2
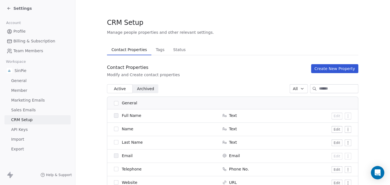
click at [21, 139] on span "Import" at bounding box center [17, 139] width 13 height 6
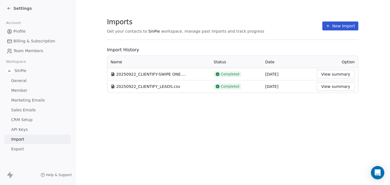
click at [344, 25] on button "New Import" at bounding box center [340, 25] width 36 height 9
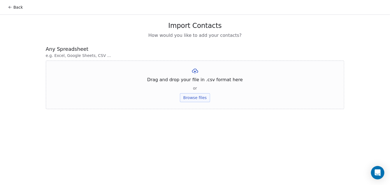
click at [9, 7] on icon at bounding box center [10, 7] width 3 height 0
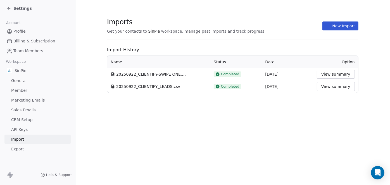
click at [9, 7] on icon at bounding box center [9, 8] width 4 height 4
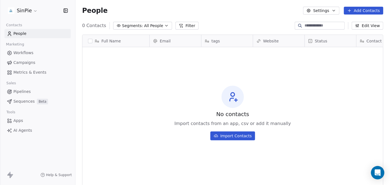
scroll to position [159, 310]
click at [364, 10] on button "Add Contacts" at bounding box center [363, 11] width 39 height 8
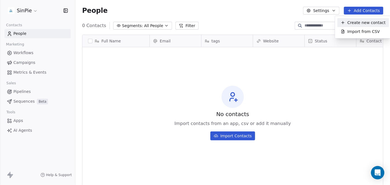
click at [356, 23] on span "Create new contact" at bounding box center [366, 23] width 38 height 6
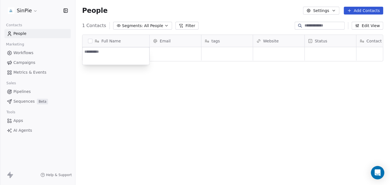
drag, startPoint x: 221, startPoint y: 21, endPoint x: 217, endPoint y: 23, distance: 4.6
click at [221, 21] on html "SinPie Contacts People Marketing Workflows Campaigns Metrics & Events Sales Pip…" at bounding box center [195, 92] width 390 height 185
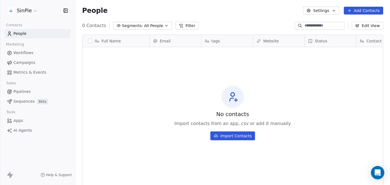
click at [164, 25] on icon "button" at bounding box center [166, 25] width 4 height 4
click at [363, 26] on html "SinPie Contacts People Marketing Workflows Campaigns Metrics & Events Sales Pip…" at bounding box center [195, 92] width 390 height 185
click at [363, 26] on button "Edit View" at bounding box center [367, 26] width 32 height 8
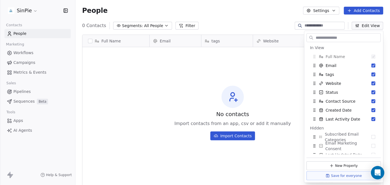
scroll to position [0, 0]
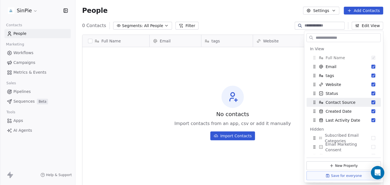
click at [282, 61] on div "No contacts Import contacts from an app, csv or add it manually Import Contacts" at bounding box center [232, 112] width 300 height 129
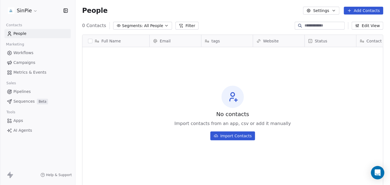
click at [362, 10] on button "Add Contacts" at bounding box center [363, 11] width 39 height 8
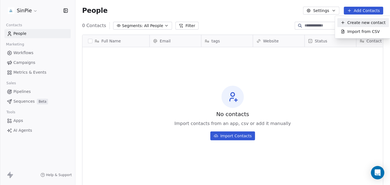
click at [368, 22] on span "Create new contact" at bounding box center [366, 23] width 38 height 6
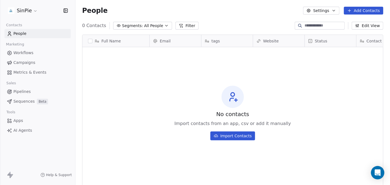
click at [244, 22] on html "SinPie Contacts People Marketing Workflows Campaigns Metrics & Events Sales Pip…" at bounding box center [195, 92] width 390 height 185
click at [164, 27] on icon "button" at bounding box center [166, 25] width 4 height 4
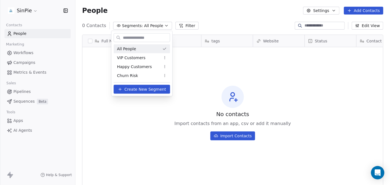
click at [162, 26] on html "SinPie Contacts People Marketing Workflows Campaigns Metrics & Events Sales Pip…" at bounding box center [195, 92] width 390 height 185
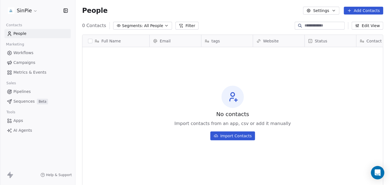
click at [19, 122] on span "Apps" at bounding box center [18, 121] width 10 height 6
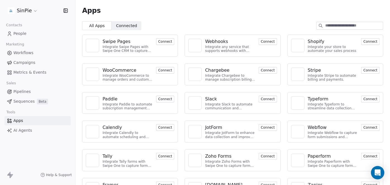
click at [19, 34] on span "People" at bounding box center [19, 34] width 13 height 6
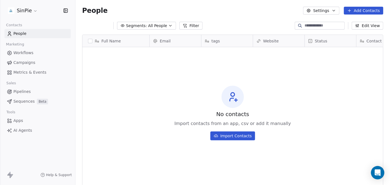
scroll to position [159, 310]
click at [164, 25] on icon "button" at bounding box center [166, 25] width 4 height 4
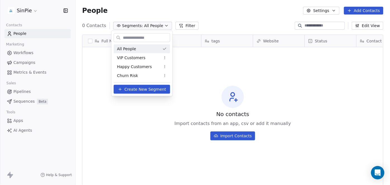
click at [161, 25] on html "SinPie Contacts People Marketing Workflows Campaigns Metrics & Events Sales Pip…" at bounding box center [195, 92] width 390 height 185
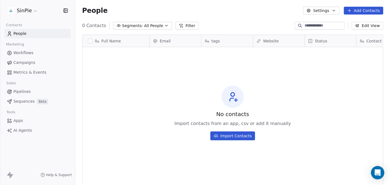
click at [335, 10] on icon "button" at bounding box center [333, 10] width 4 height 4
click at [327, 25] on span "Contact Properties" at bounding box center [336, 23] width 36 height 6
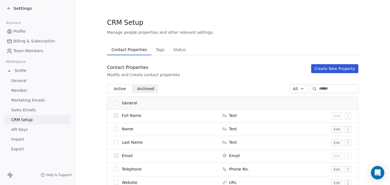
click at [8, 9] on icon at bounding box center [8, 8] width 1 height 1
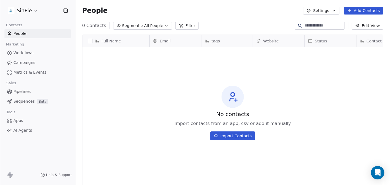
scroll to position [3, 0]
click at [91, 41] on button "button" at bounding box center [90, 41] width 4 height 4
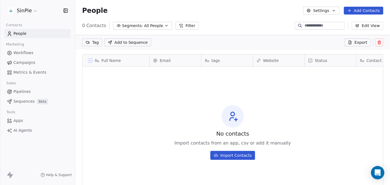
click at [90, 60] on icon at bounding box center [90, 60] width 3 height 3
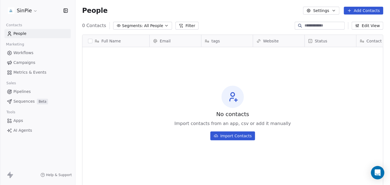
click at [23, 131] on span "AI Agents" at bounding box center [22, 131] width 19 height 6
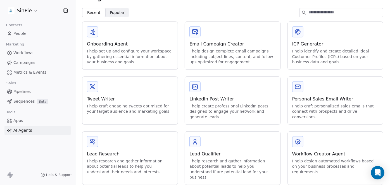
scroll to position [13, 0]
click at [119, 13] on span "Popular" at bounding box center [117, 12] width 15 height 6
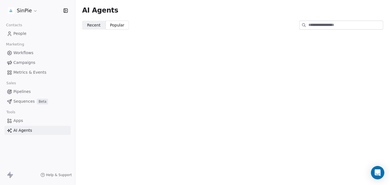
click at [92, 25] on span "Recent" at bounding box center [93, 25] width 13 height 6
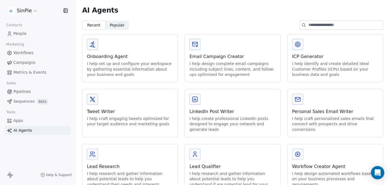
click at [23, 33] on span "People" at bounding box center [19, 34] width 13 height 6
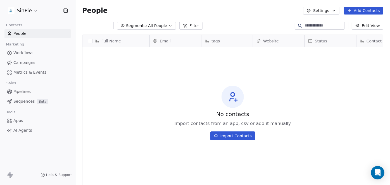
scroll to position [159, 310]
click at [165, 25] on icon "button" at bounding box center [166, 25] width 2 height 1
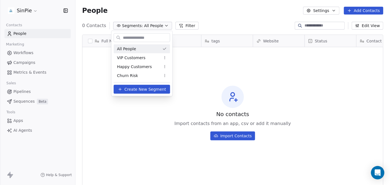
click at [162, 25] on html "SinPie Contacts People Marketing Workflows Campaigns Metrics & Events Sales Pip…" at bounding box center [195, 92] width 390 height 185
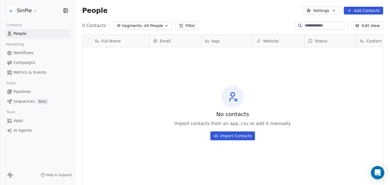
click at [34, 11] on html "SinPie Contacts People Marketing Workflows Campaigns Metrics & Events Sales Pip…" at bounding box center [195, 92] width 390 height 185
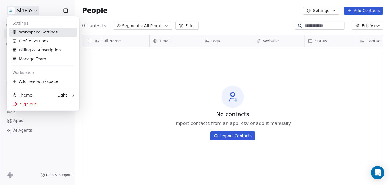
click at [26, 32] on link "Workspace Settings" at bounding box center [43, 32] width 68 height 9
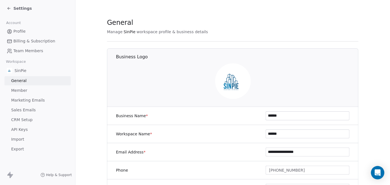
click at [20, 121] on span "CRM Setup" at bounding box center [21, 120] width 21 height 6
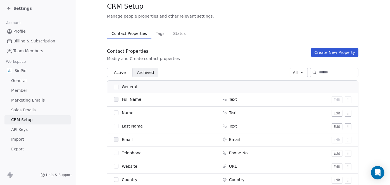
scroll to position [15, 0]
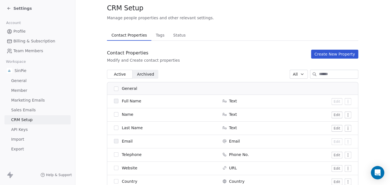
click at [323, 54] on button "Create New Property" at bounding box center [334, 54] width 47 height 9
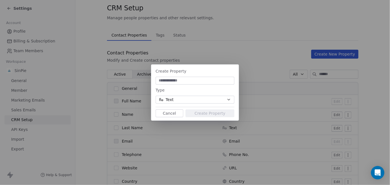
click at [173, 113] on button "Cancel" at bounding box center [169, 113] width 28 height 8
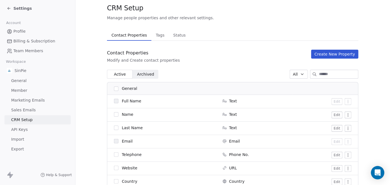
click at [21, 139] on span "Import" at bounding box center [17, 139] width 13 height 6
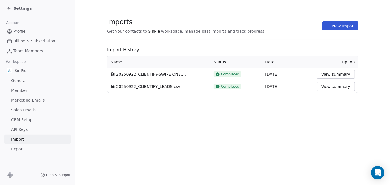
click at [339, 26] on button "New Import" at bounding box center [340, 25] width 36 height 9
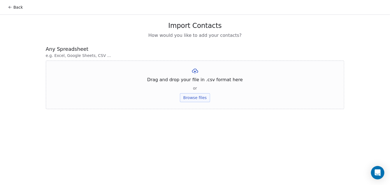
click at [196, 99] on button "Browse files" at bounding box center [195, 97] width 30 height 9
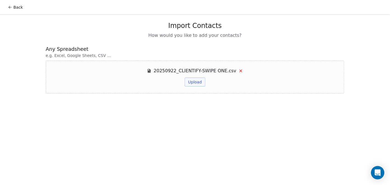
click at [196, 82] on button "Upload" at bounding box center [194, 82] width 20 height 9
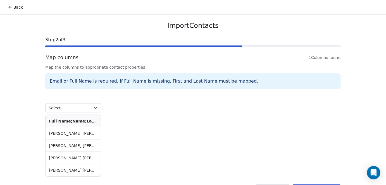
click at [93, 109] on icon "button" at bounding box center [95, 108] width 4 height 4
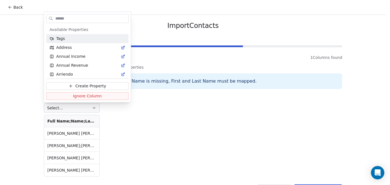
click at [93, 109] on html "Back Import Contacts Step 2 of 3 Map columns 1 Columns found Map the columns to…" at bounding box center [195, 100] width 390 height 200
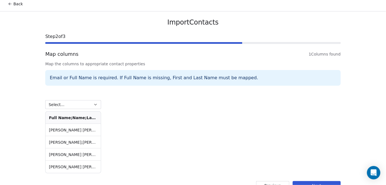
scroll to position [4, 0]
click at [94, 104] on icon "button" at bounding box center [95, 104] width 4 height 4
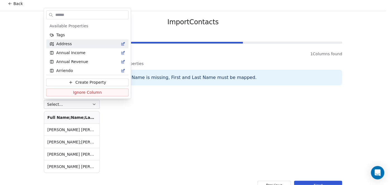
click at [231, 60] on html "Back Import Contacts Step 2 of 3 Map columns 1 Columns found Map the columns to…" at bounding box center [195, 96] width 390 height 200
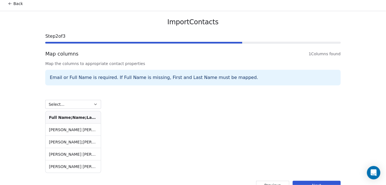
click at [10, 4] on icon at bounding box center [10, 3] width 4 height 4
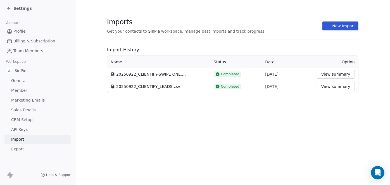
click at [337, 27] on button "New Import" at bounding box center [340, 25] width 36 height 9
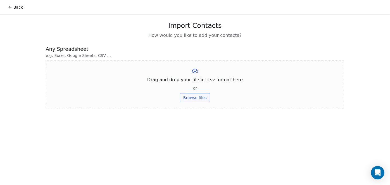
click at [192, 99] on button "Browse files" at bounding box center [195, 97] width 30 height 9
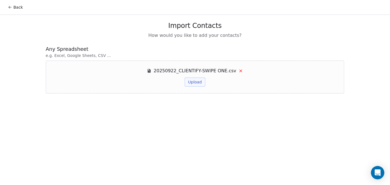
click at [198, 82] on button "Upload" at bounding box center [194, 82] width 20 height 9
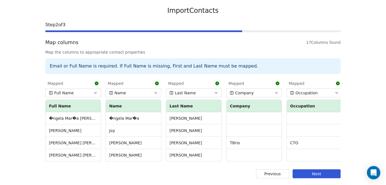
scroll to position [18, 0]
click at [323, 175] on button "Next" at bounding box center [317, 173] width 48 height 9
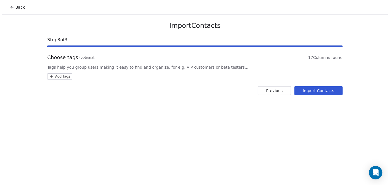
scroll to position [0, 0]
click at [326, 91] on button "Import Contacts" at bounding box center [320, 90] width 48 height 9
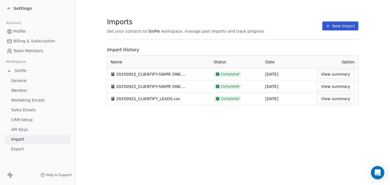
click at [8, 8] on icon at bounding box center [9, 8] width 4 height 4
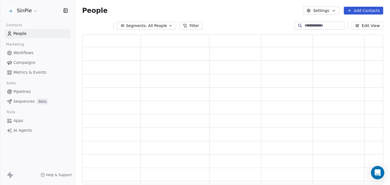
scroll to position [145, 297]
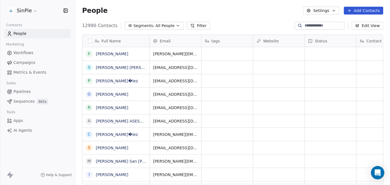
click at [23, 32] on span "People" at bounding box center [19, 34] width 13 height 6
click at [368, 26] on button "Edit View" at bounding box center [367, 26] width 32 height 8
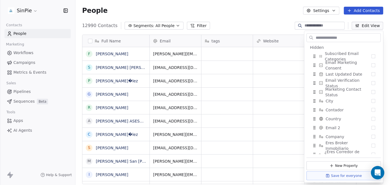
scroll to position [82, 0]
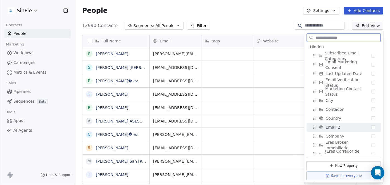
click at [371, 127] on button "Suggestions" at bounding box center [373, 127] width 4 height 4
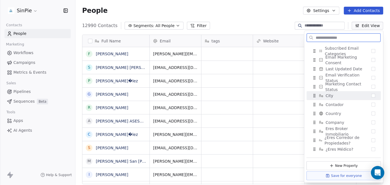
scroll to position [97, 0]
click at [371, 103] on button "Suggestions" at bounding box center [373, 104] width 4 height 4
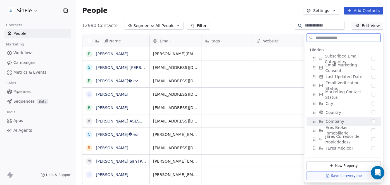
click at [371, 123] on button "Suggestions" at bounding box center [373, 121] width 4 height 4
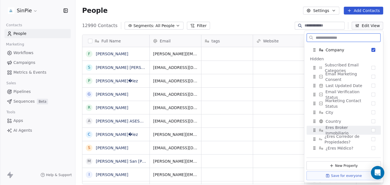
click at [371, 130] on button "Suggestions" at bounding box center [373, 130] width 4 height 4
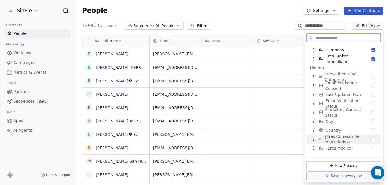
click at [371, 137] on button "Suggestions" at bounding box center [373, 139] width 4 height 4
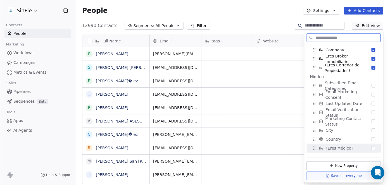
click at [371, 148] on button "Suggestions" at bounding box center [373, 148] width 4 height 4
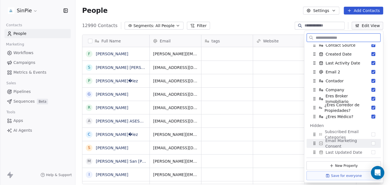
scroll to position [40, 0]
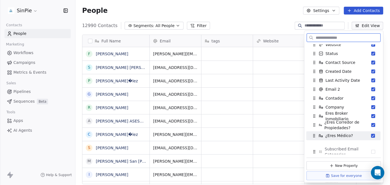
click at [339, 135] on span "¿Eres Médico?" at bounding box center [339, 136] width 28 height 6
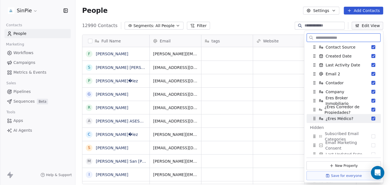
scroll to position [55, 0]
click at [339, 118] on span "¿Eres Médico?" at bounding box center [339, 119] width 28 height 6
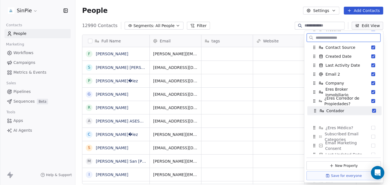
drag, startPoint x: 334, startPoint y: 82, endPoint x: 335, endPoint y: 109, distance: 27.6
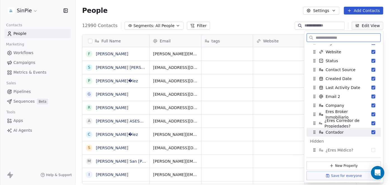
scroll to position [31, 0]
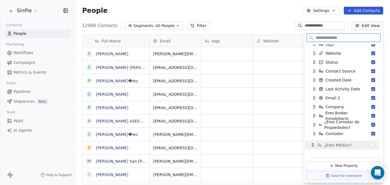
drag, startPoint x: 336, startPoint y: 153, endPoint x: 334, endPoint y: 146, distance: 6.8
click at [334, 146] on span "¿Eres Médico?" at bounding box center [338, 145] width 28 height 6
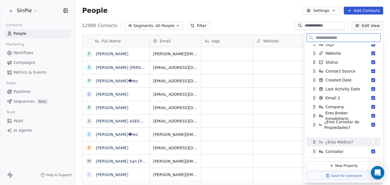
drag, startPoint x: 334, startPoint y: 149, endPoint x: 334, endPoint y: 139, distance: 9.8
drag, startPoint x: 333, startPoint y: 140, endPoint x: 333, endPoint y: 133, distance: 7.3
click at [333, 133] on span "Contador" at bounding box center [334, 135] width 18 height 6
drag, startPoint x: 337, startPoint y: 140, endPoint x: 337, endPoint y: 133, distance: 6.7
click at [337, 133] on span "¿Eres Médico?" at bounding box center [339, 136] width 28 height 6
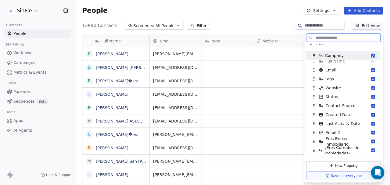
scroll to position [0, 0]
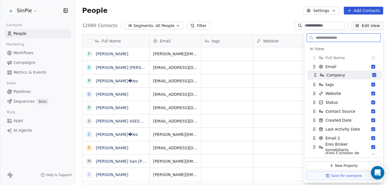
drag, startPoint x: 336, startPoint y: 107, endPoint x: 337, endPoint y: 76, distance: 31.8
click at [337, 76] on span "Company" at bounding box center [335, 75] width 19 height 6
drag, startPoint x: 337, startPoint y: 137, endPoint x: 335, endPoint y: 72, distance: 64.5
click at [335, 72] on span "Email 2" at bounding box center [330, 74] width 15 height 6
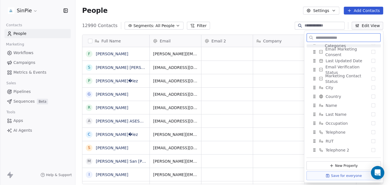
scroll to position [149, 0]
click at [337, 130] on span "Telephone" at bounding box center [335, 130] width 20 height 6
click at [371, 133] on button "Suggestions" at bounding box center [373, 132] width 4 height 4
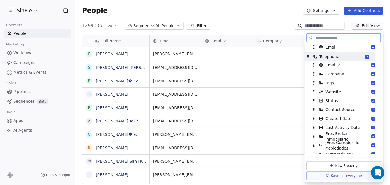
scroll to position [19, 0]
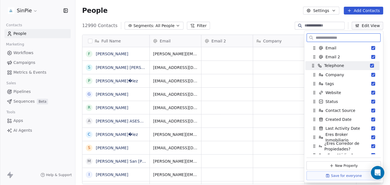
drag, startPoint x: 341, startPoint y: 133, endPoint x: 340, endPoint y: 67, distance: 65.9
click at [340, 66] on span "Telephone" at bounding box center [334, 66] width 20 height 6
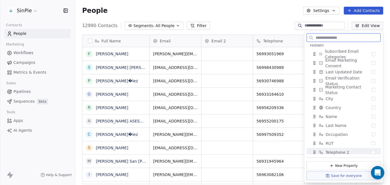
scroll to position [149, 0]
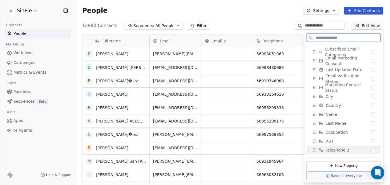
click at [371, 150] on button "Suggestions" at bounding box center [373, 150] width 4 height 4
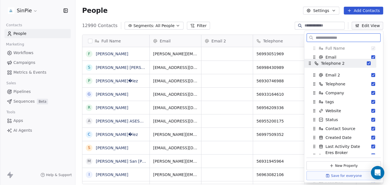
scroll to position [9, 0]
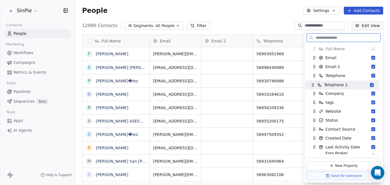
drag, startPoint x: 340, startPoint y: 116, endPoint x: 338, endPoint y: 85, distance: 30.7
click at [338, 85] on span "Telephone 2" at bounding box center [335, 85] width 23 height 6
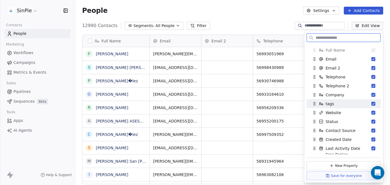
scroll to position [12, 0]
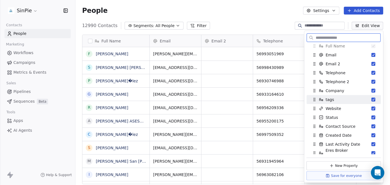
click at [371, 99] on button "Suggestions" at bounding box center [373, 100] width 4 height 4
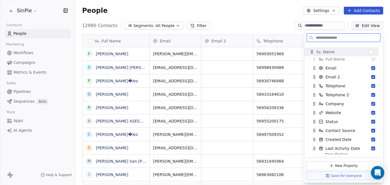
scroll to position [0, 0]
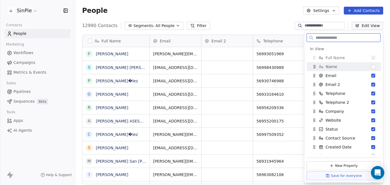
drag, startPoint x: 339, startPoint y: 132, endPoint x: 339, endPoint y: 67, distance: 64.5
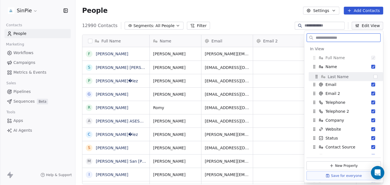
drag, startPoint x: 338, startPoint y: 132, endPoint x: 341, endPoint y: 77, distance: 55.3
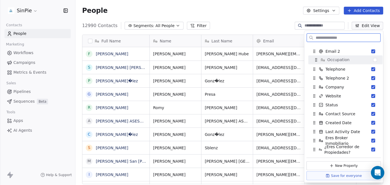
scroll to position [40, 0]
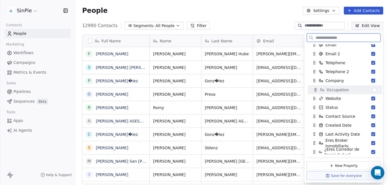
drag, startPoint x: 339, startPoint y: 141, endPoint x: 340, endPoint y: 90, distance: 51.1
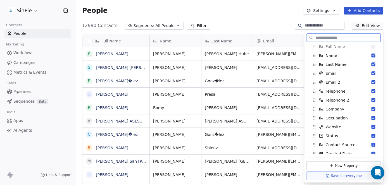
scroll to position [0, 0]
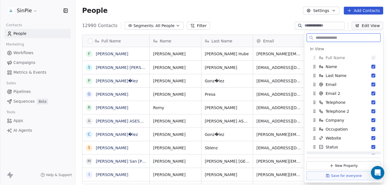
click at [349, 176] on button "Save for everyone" at bounding box center [343, 175] width 74 height 9
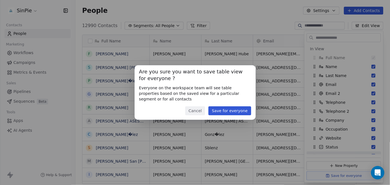
click at [230, 112] on button "Save for everyone" at bounding box center [229, 110] width 42 height 9
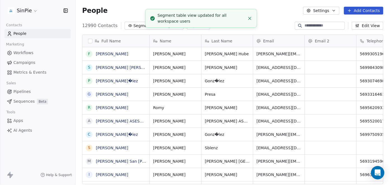
click at [251, 18] on icon "Close toast" at bounding box center [249, 18] width 5 height 5
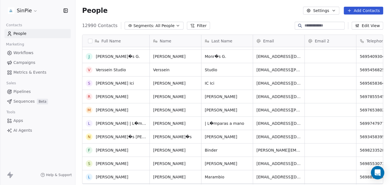
scroll to position [797, 0]
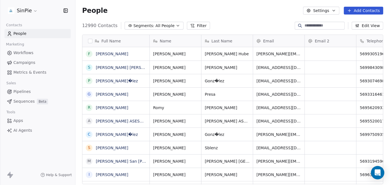
click at [91, 41] on button "button" at bounding box center [90, 41] width 4 height 4
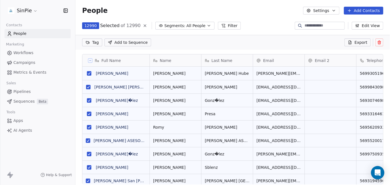
scroll to position [4, 4]
click at [90, 60] on icon at bounding box center [90, 60] width 3 height 3
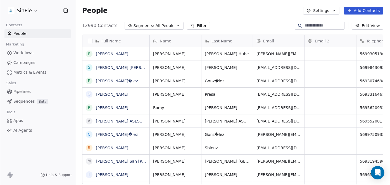
scroll to position [159, 310]
click at [121, 81] on link "[PERSON_NAME]�lez" at bounding box center [117, 81] width 42 height 4
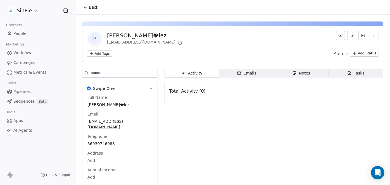
scroll to position [12, 0]
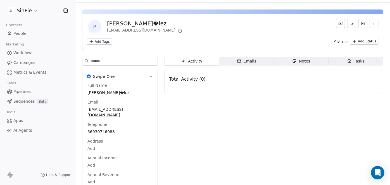
click at [112, 105] on div "Full Name Pamela Gonz�lez Email pagonlo@gmail.com Telephone 56930746988 Address…" at bounding box center [119, 140] width 67 height 114
click at [113, 92] on span "[PERSON_NAME]�lez" at bounding box center [120, 93] width 64 height 6
click at [124, 92] on span "[PERSON_NAME]�lez" at bounding box center [120, 93] width 64 height 6
click at [123, 92] on span "[PERSON_NAME]�lez" at bounding box center [120, 93] width 64 height 6
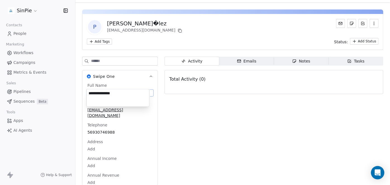
click at [114, 92] on textarea "**********" at bounding box center [118, 97] width 63 height 17
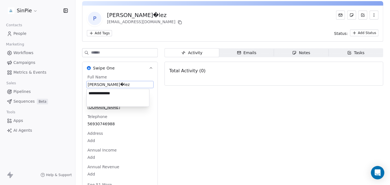
click at [201, 32] on html "**********" at bounding box center [195, 92] width 390 height 185
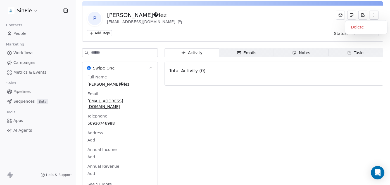
click at [371, 16] on icon "button" at bounding box center [373, 15] width 4 height 4
click at [25, 33] on span "People" at bounding box center [19, 34] width 13 height 6
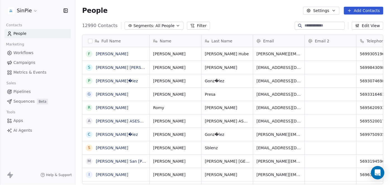
scroll to position [159, 310]
click at [91, 40] on button "button" at bounding box center [90, 41] width 4 height 4
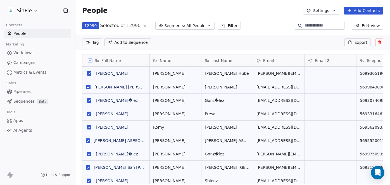
click at [381, 43] on icon at bounding box center [379, 42] width 4 height 4
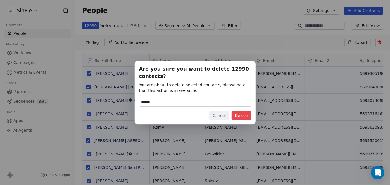
type input "******"
click at [241, 116] on button "Delete" at bounding box center [241, 115] width 20 height 9
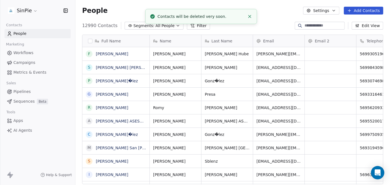
scroll to position [159, 310]
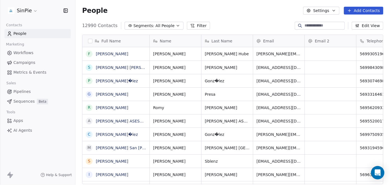
click at [24, 33] on span "People" at bounding box center [19, 34] width 13 height 6
click at [90, 40] on button "button" at bounding box center [90, 41] width 4 height 4
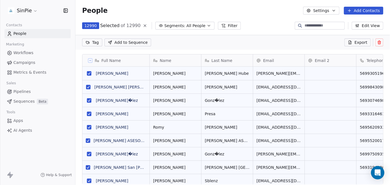
scroll to position [4, 4]
click at [380, 42] on icon at bounding box center [379, 43] width 3 height 3
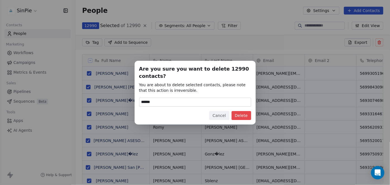
click at [184, 102] on input "******" at bounding box center [194, 102] width 111 height 8
click at [241, 114] on button "Delete" at bounding box center [241, 115] width 20 height 9
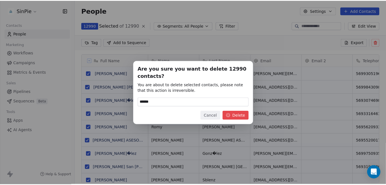
scroll to position [159, 310]
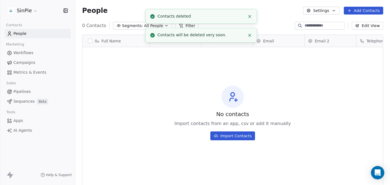
click at [251, 15] on line "Close toast" at bounding box center [249, 16] width 3 height 3
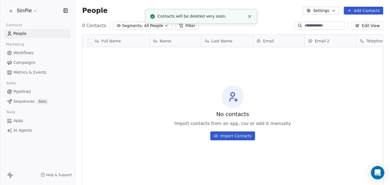
click at [249, 15] on icon "Close toast" at bounding box center [249, 16] width 5 height 5
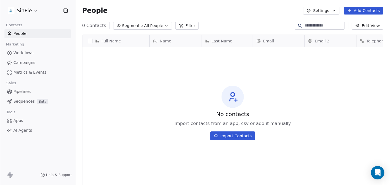
click at [232, 136] on button "Import Contacts" at bounding box center [232, 135] width 45 height 9
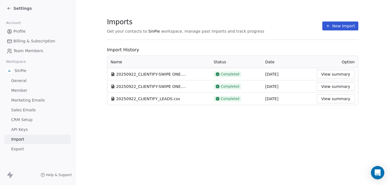
click at [337, 26] on button "New Import" at bounding box center [340, 25] width 36 height 9
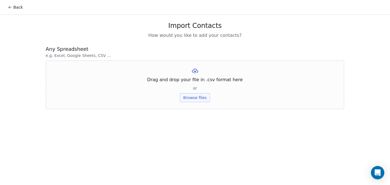
click at [198, 99] on button "Browse files" at bounding box center [195, 97] width 30 height 9
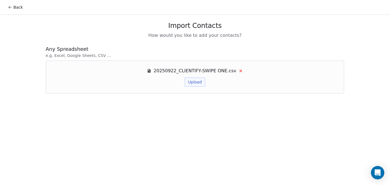
click at [196, 81] on button "Upload" at bounding box center [194, 82] width 20 height 9
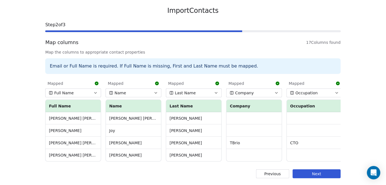
scroll to position [18, 0]
click at [320, 174] on button "Next" at bounding box center [317, 173] width 48 height 9
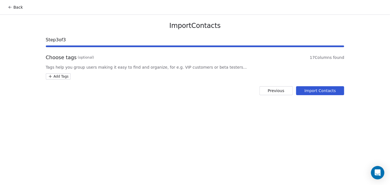
click at [323, 90] on button "Import Contacts" at bounding box center [320, 90] width 48 height 9
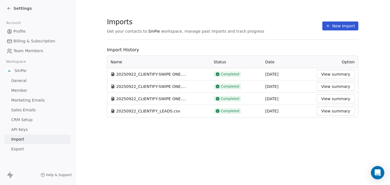
click at [8, 9] on icon at bounding box center [9, 8] width 4 height 4
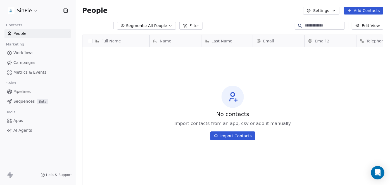
scroll to position [159, 310]
click at [24, 33] on span "People" at bounding box center [19, 34] width 13 height 6
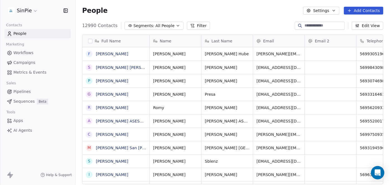
click at [369, 27] on button "Edit View" at bounding box center [367, 26] width 32 height 8
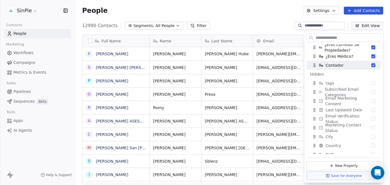
scroll to position [149, 0]
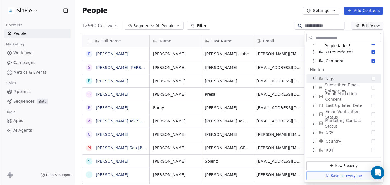
click at [275, 18] on div "People Settings Add Contacts" at bounding box center [232, 10] width 314 height 21
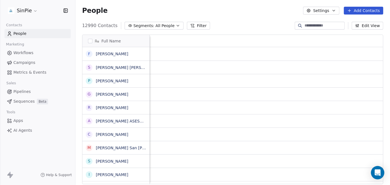
scroll to position [0, 0]
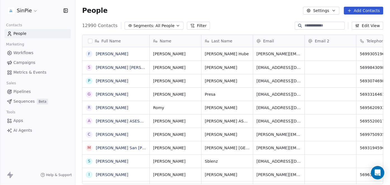
click at [224, 16] on div "People Settings Add Contacts" at bounding box center [232, 10] width 314 height 21
